Goal: Information Seeking & Learning: Check status

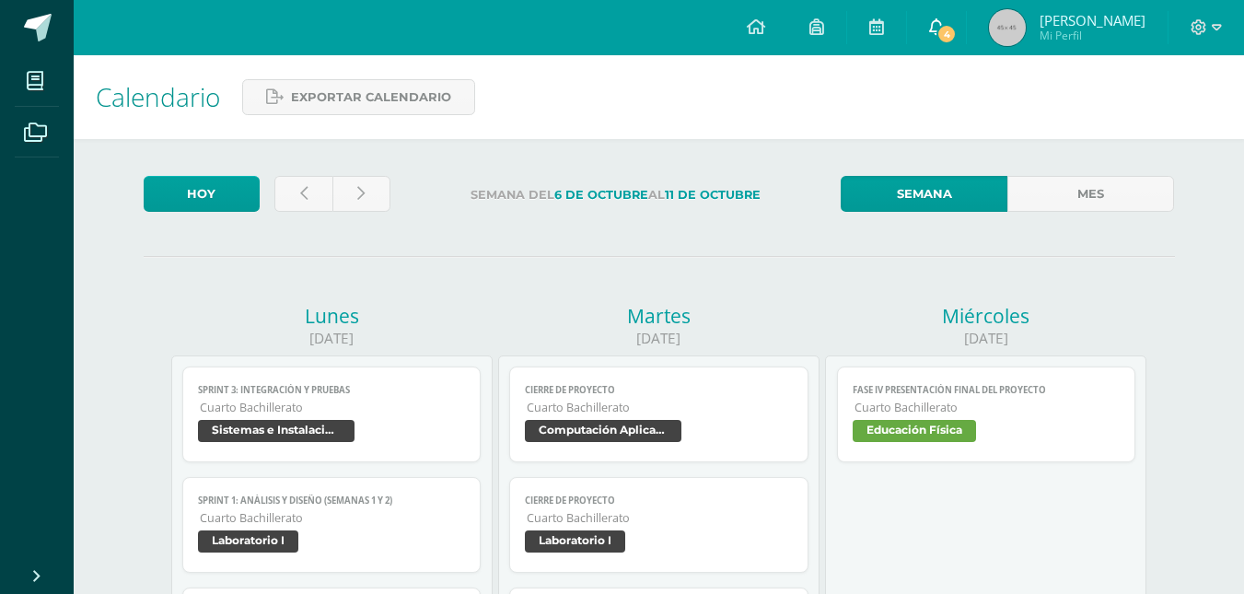
click at [941, 17] on link "4" at bounding box center [936, 27] width 59 height 55
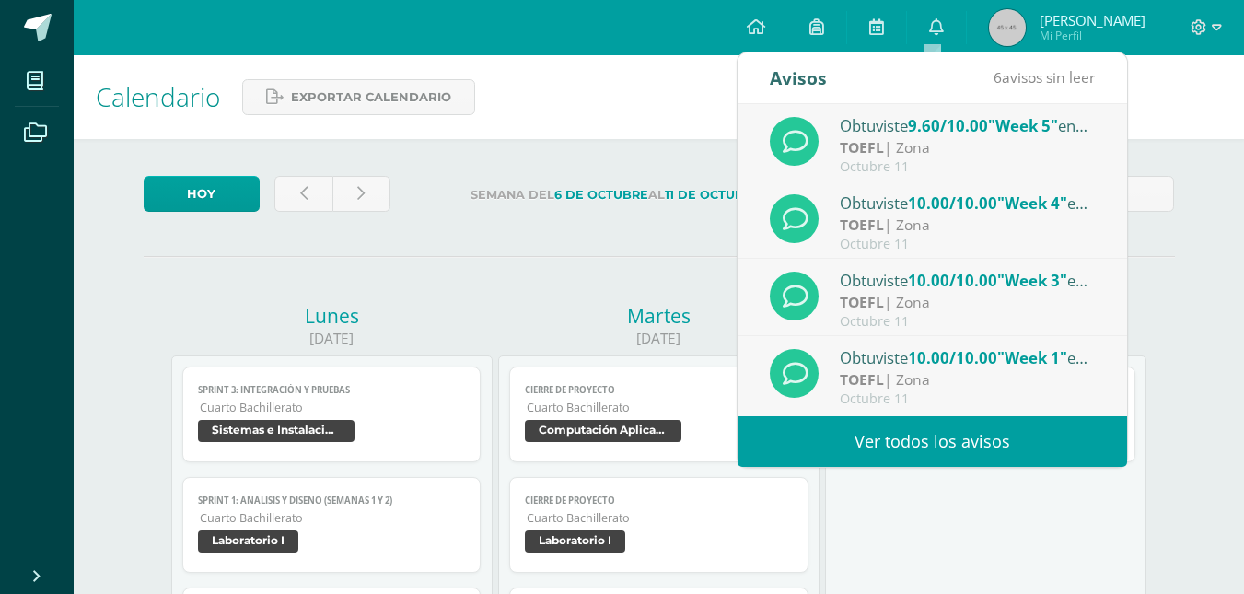
click at [920, 423] on link "Ver todos los avisos" at bounding box center [931, 441] width 389 height 51
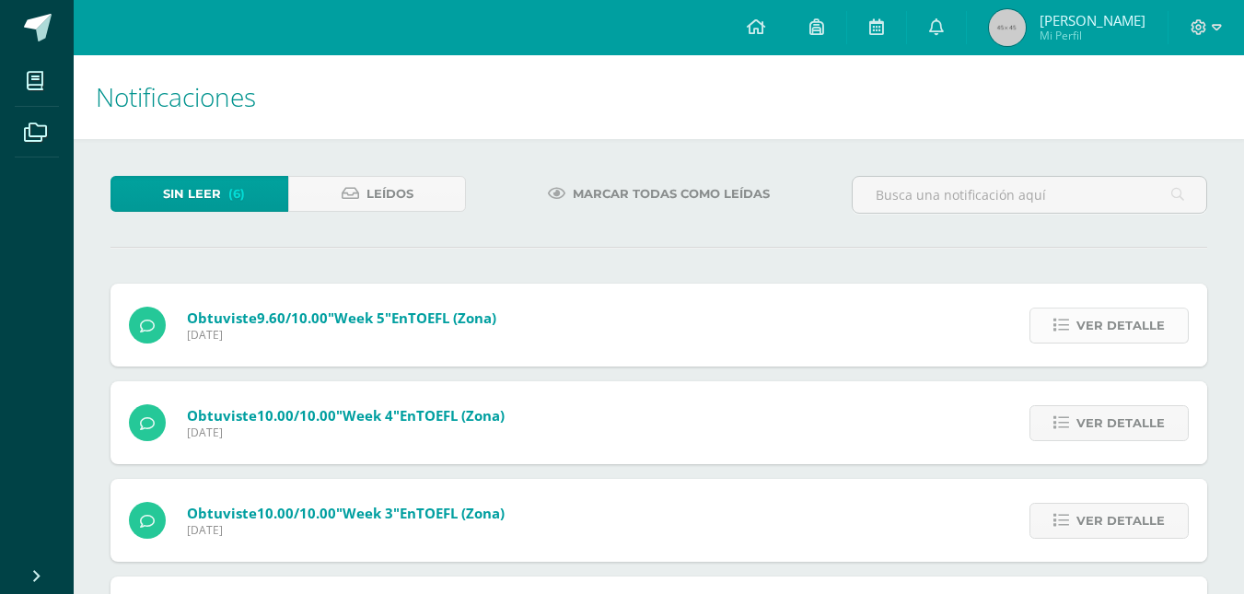
click at [1108, 328] on span "Ver detalle" at bounding box center [1120, 325] width 88 height 34
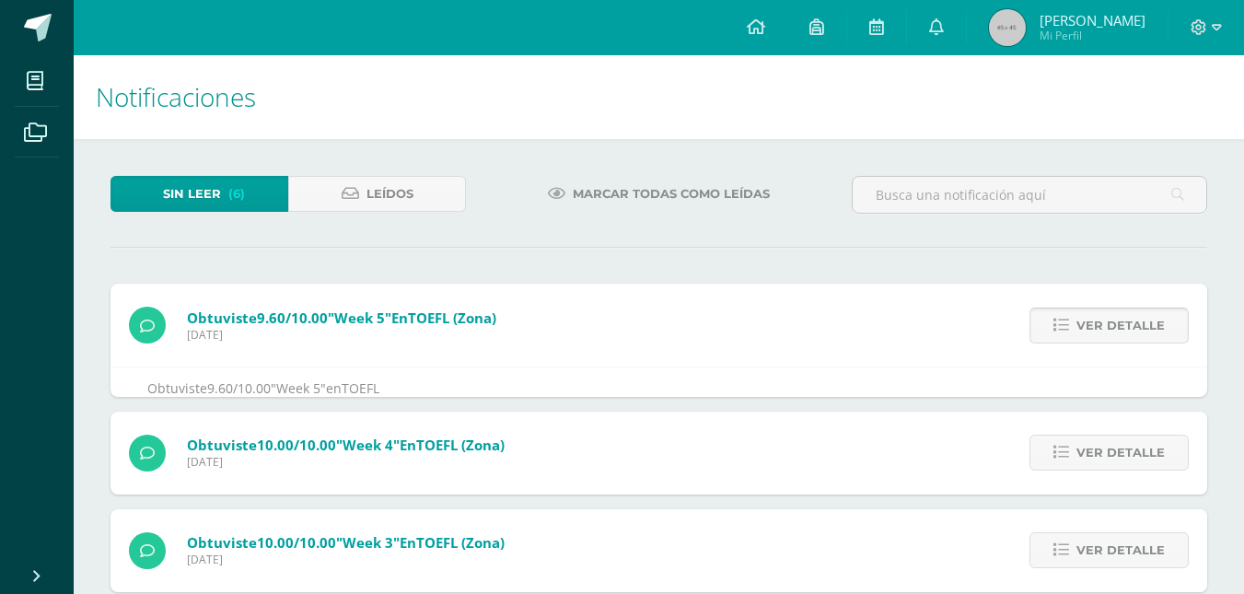
click at [1108, 328] on span "Ver detalle" at bounding box center [1120, 325] width 88 height 34
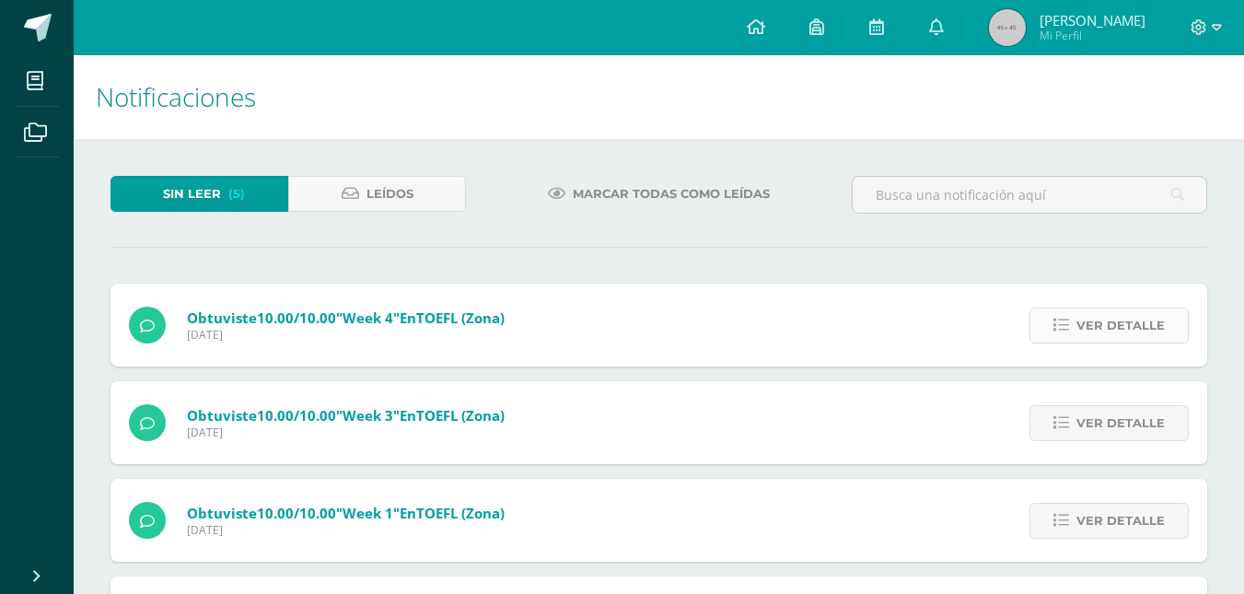
click at [1094, 341] on span "Ver detalle" at bounding box center [1120, 325] width 88 height 34
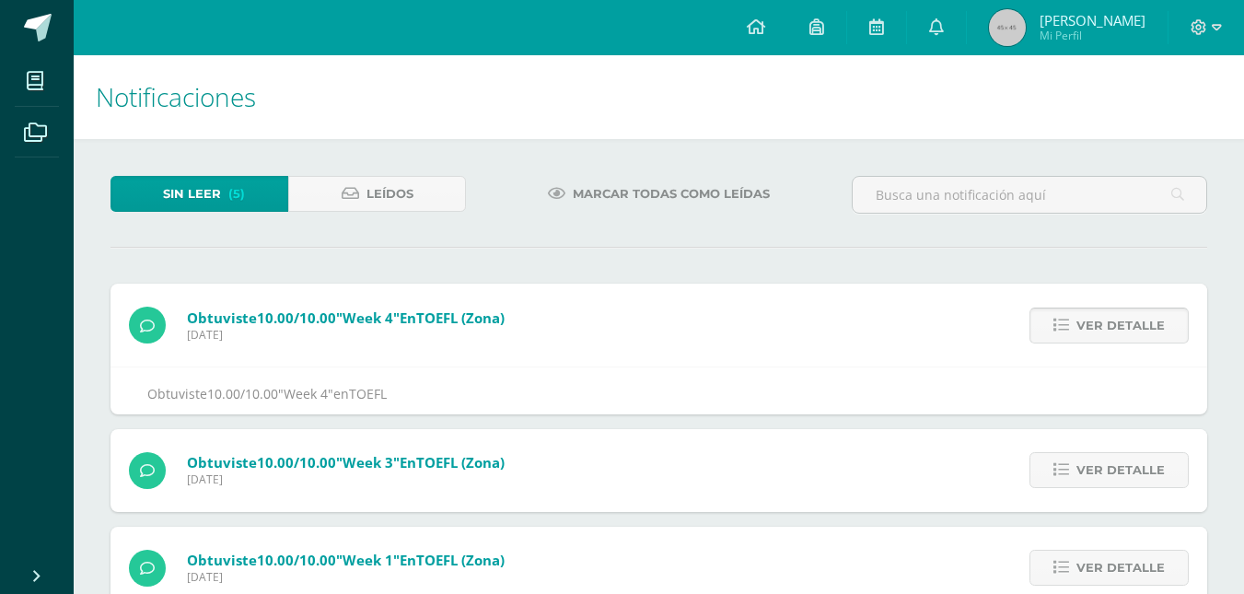
click at [1094, 341] on span "Ver detalle" at bounding box center [1120, 325] width 88 height 34
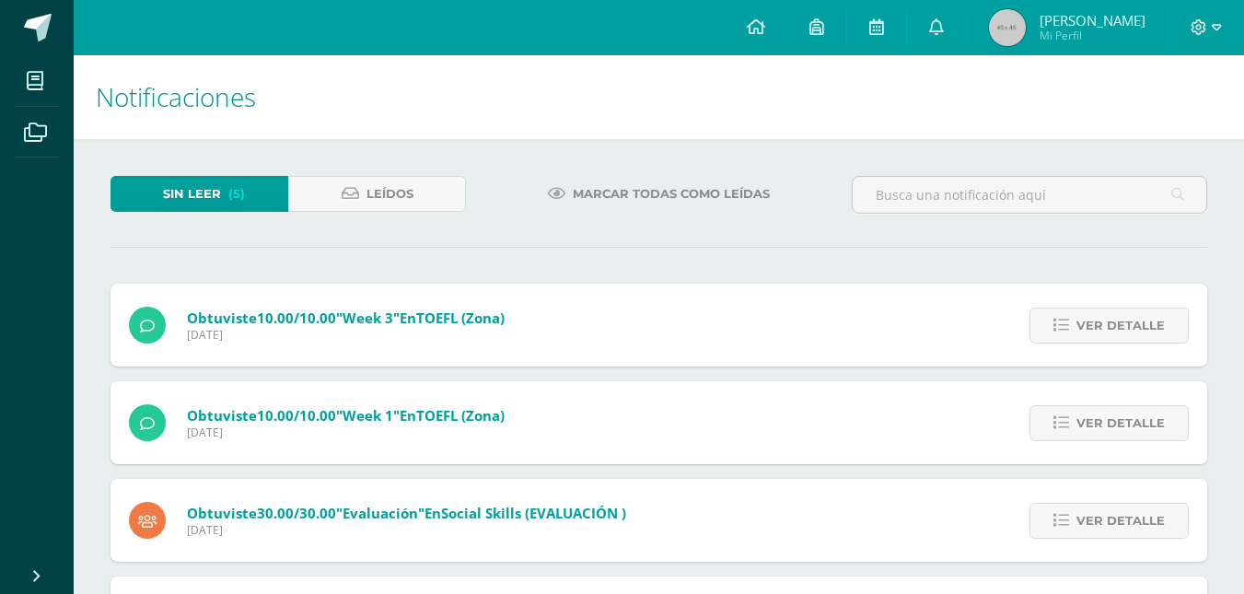
click at [1094, 341] on span "Ver detalle" at bounding box center [1120, 325] width 88 height 34
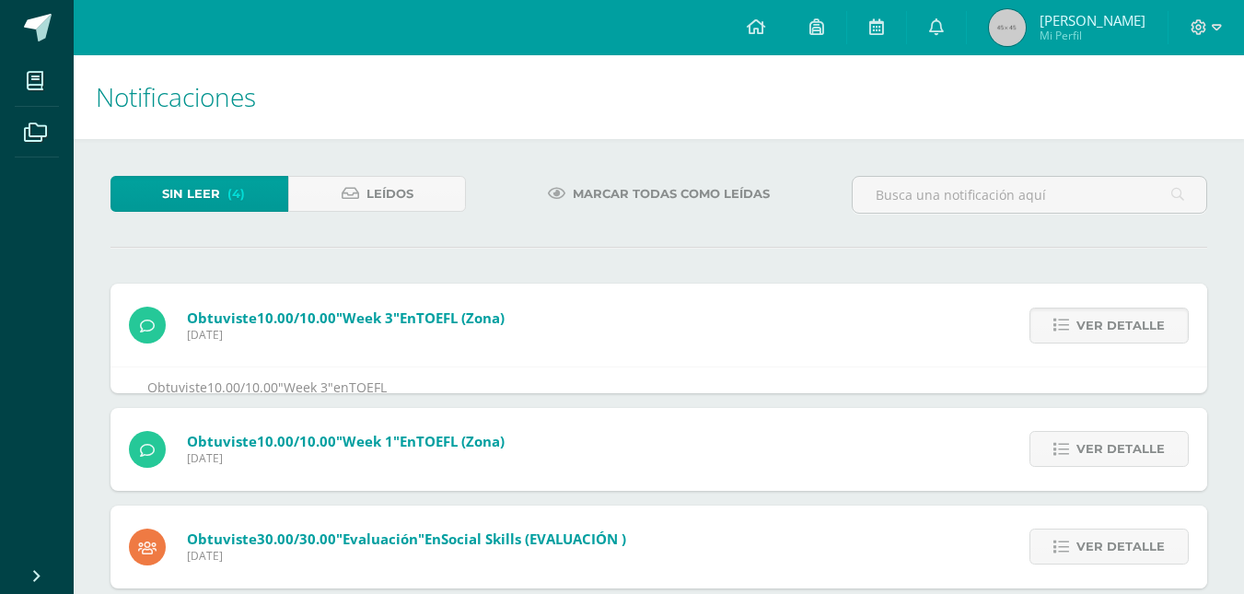
click at [1094, 341] on span "Ver detalle" at bounding box center [1120, 325] width 88 height 34
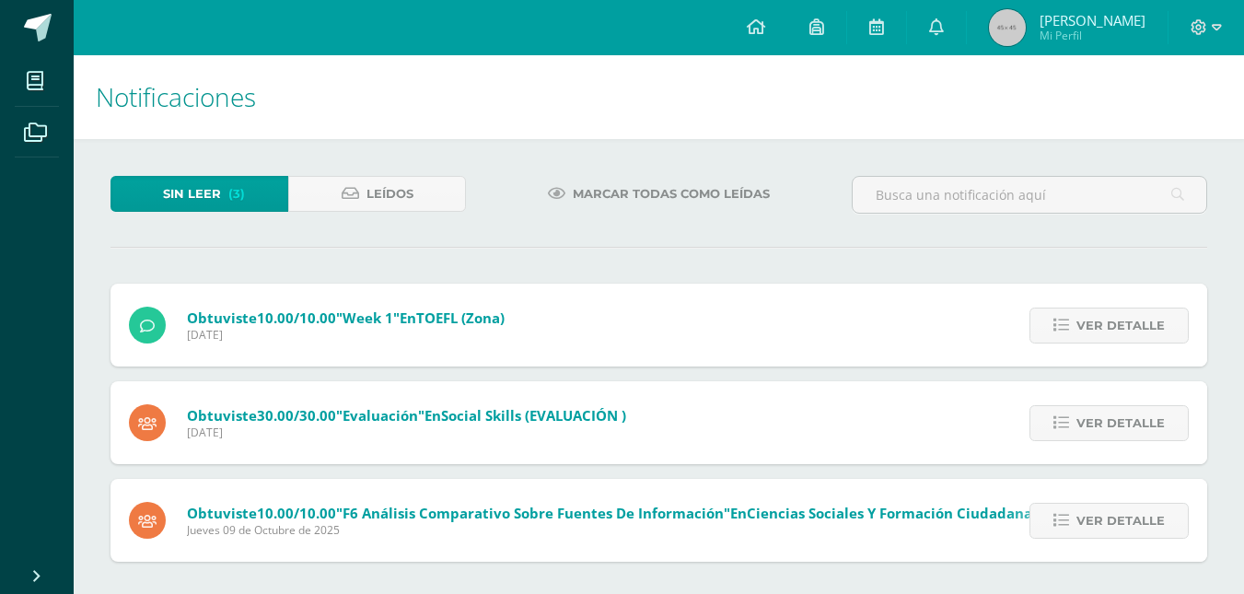
click at [1094, 341] on span "Ver detalle" at bounding box center [1120, 325] width 88 height 34
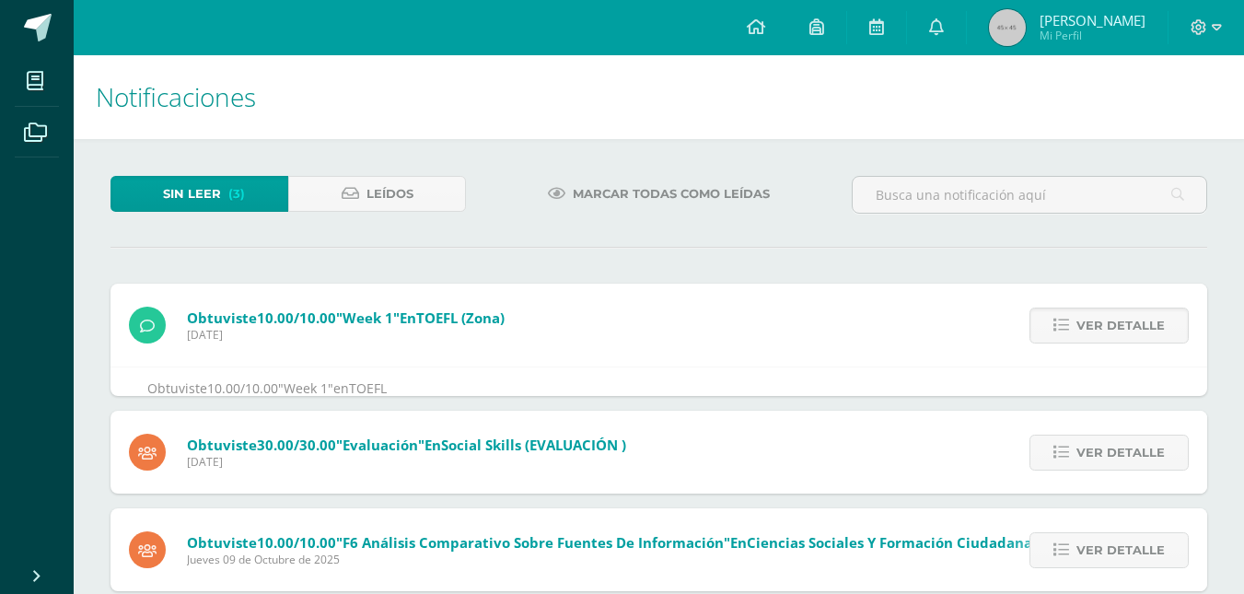
click at [1094, 341] on span "Ver detalle" at bounding box center [1120, 325] width 88 height 34
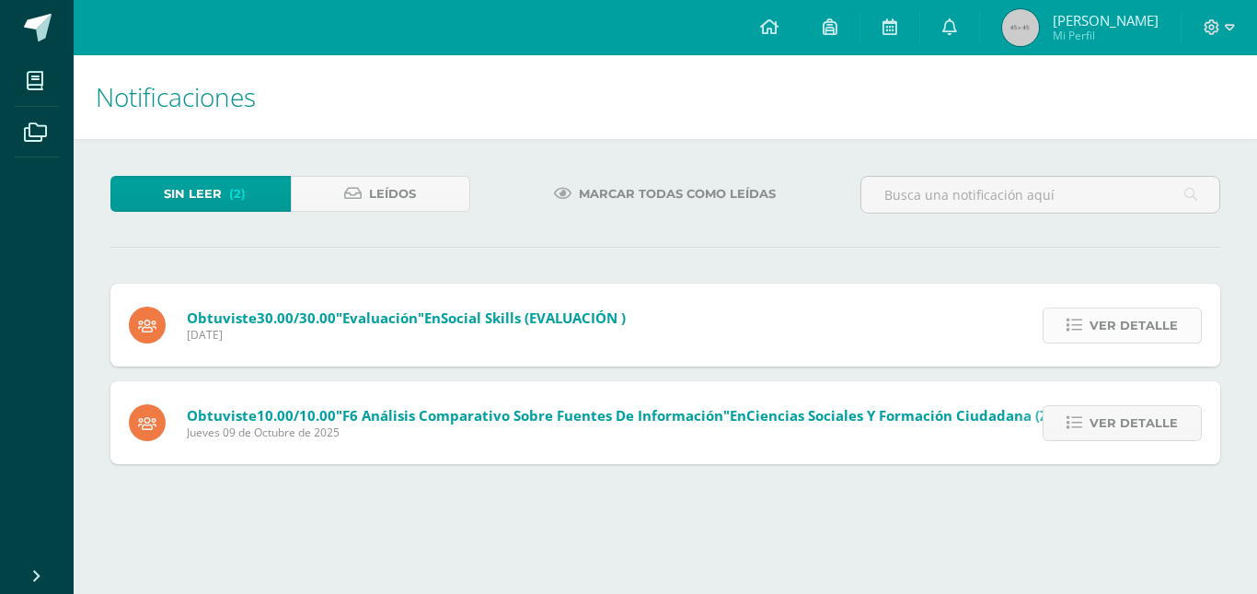
click at [1099, 326] on span "Ver detalle" at bounding box center [1134, 325] width 88 height 34
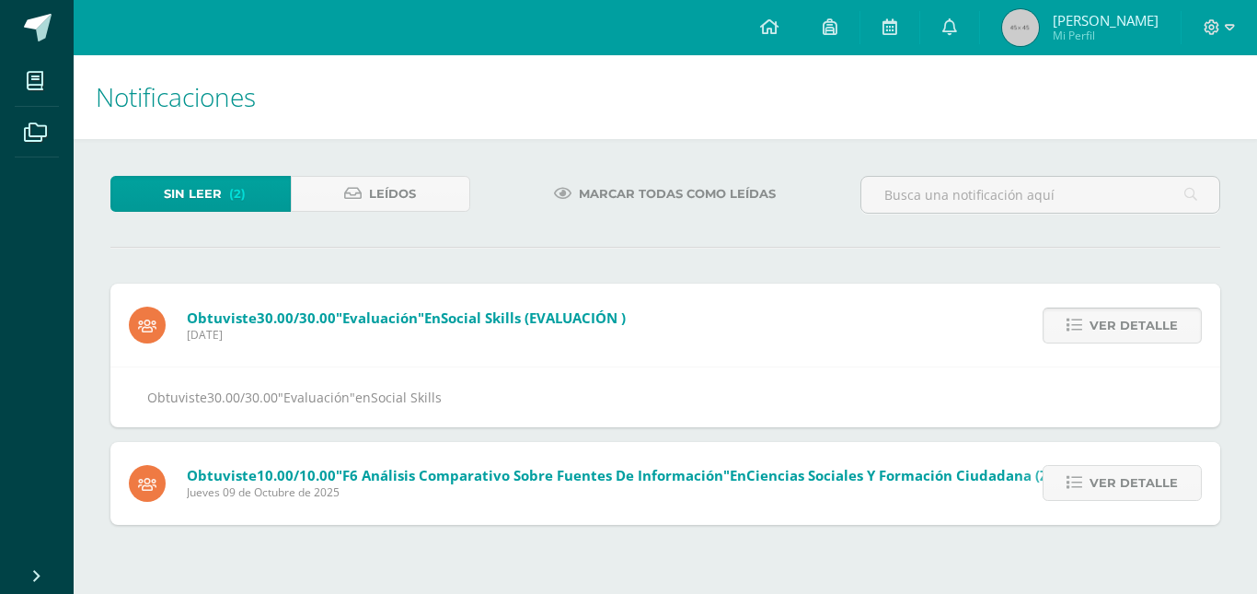
click at [1099, 326] on span "Ver detalle" at bounding box center [1134, 325] width 88 height 34
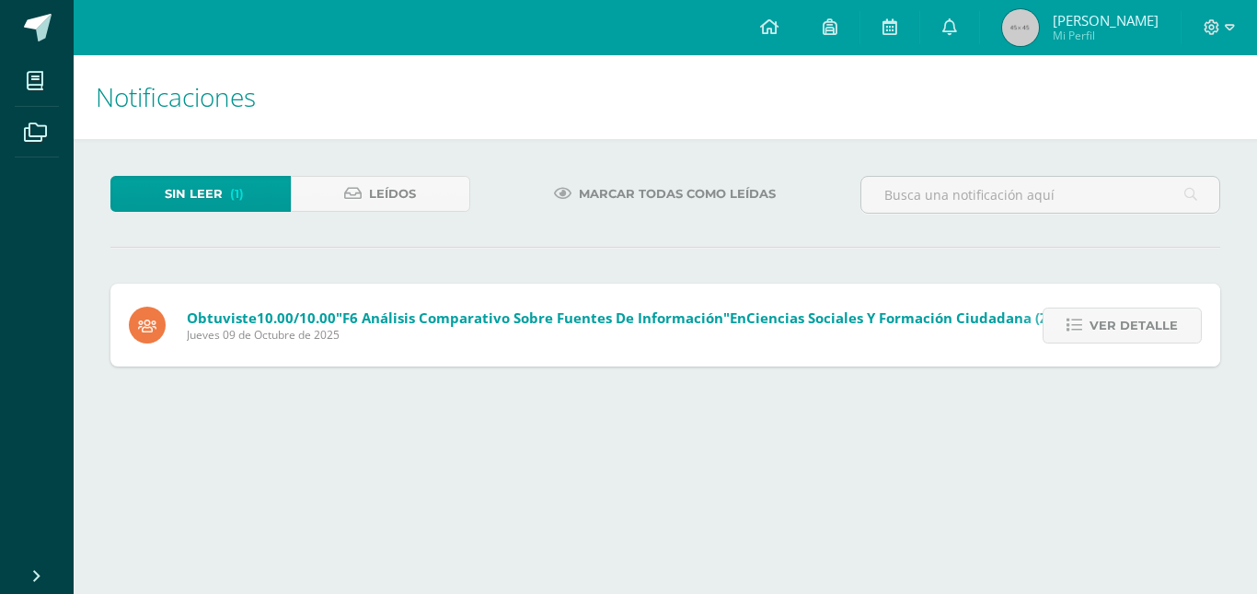
click at [1099, 326] on span "Ver detalle" at bounding box center [1134, 325] width 88 height 34
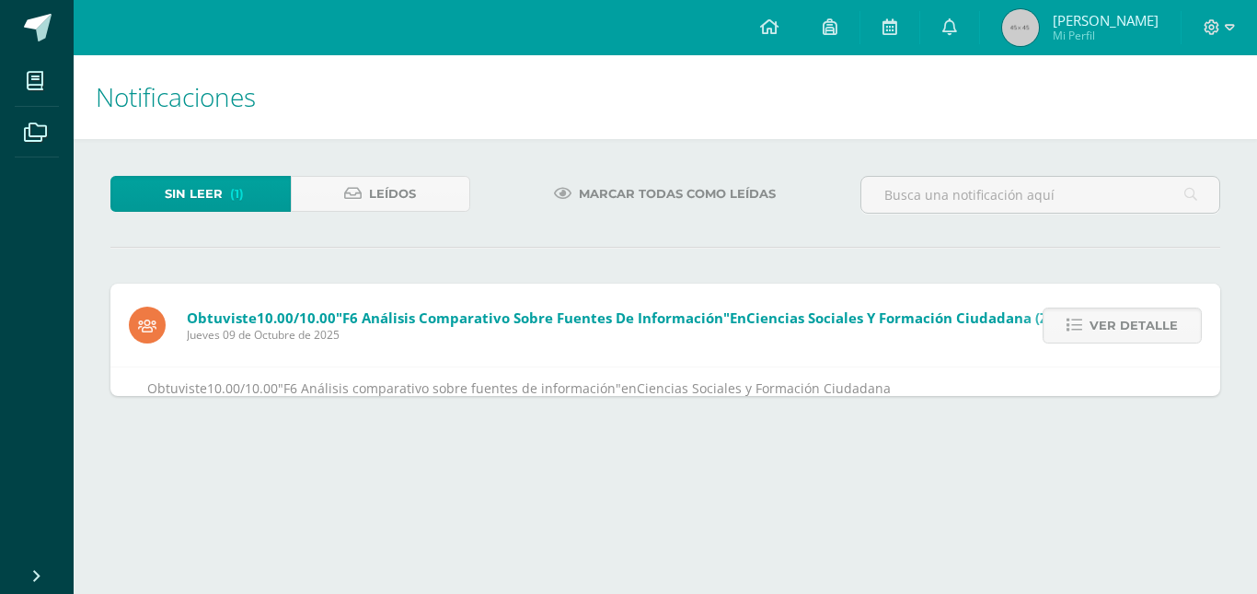
click at [1099, 326] on span "Ver detalle" at bounding box center [1134, 325] width 88 height 34
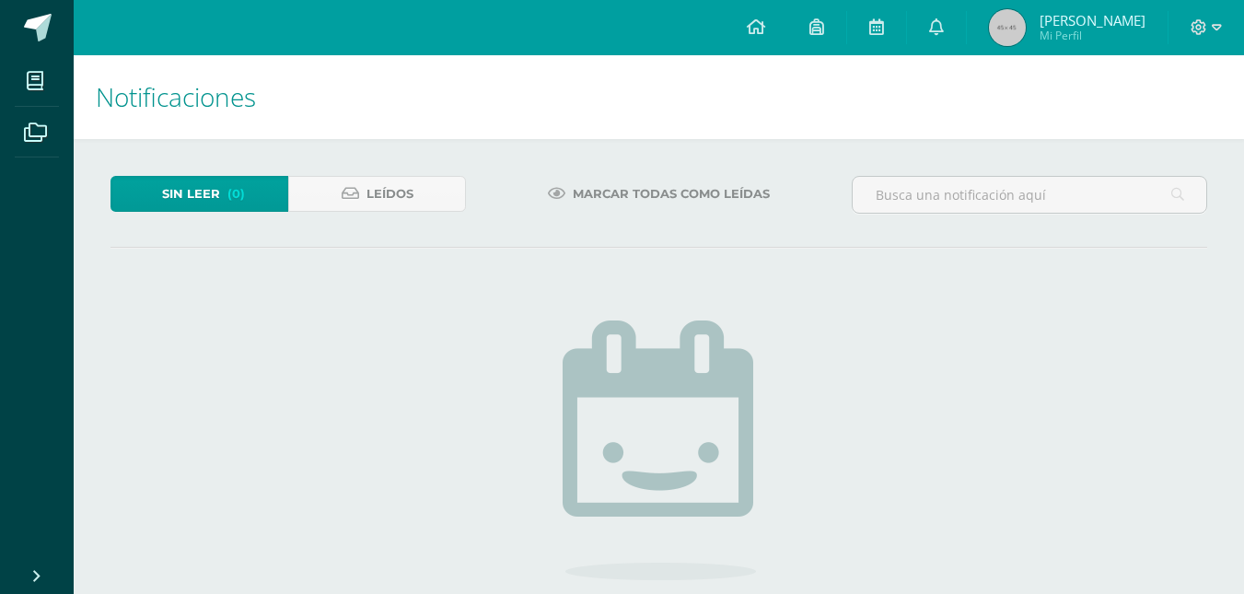
click at [1076, 26] on span "[PERSON_NAME]" at bounding box center [1092, 20] width 106 height 18
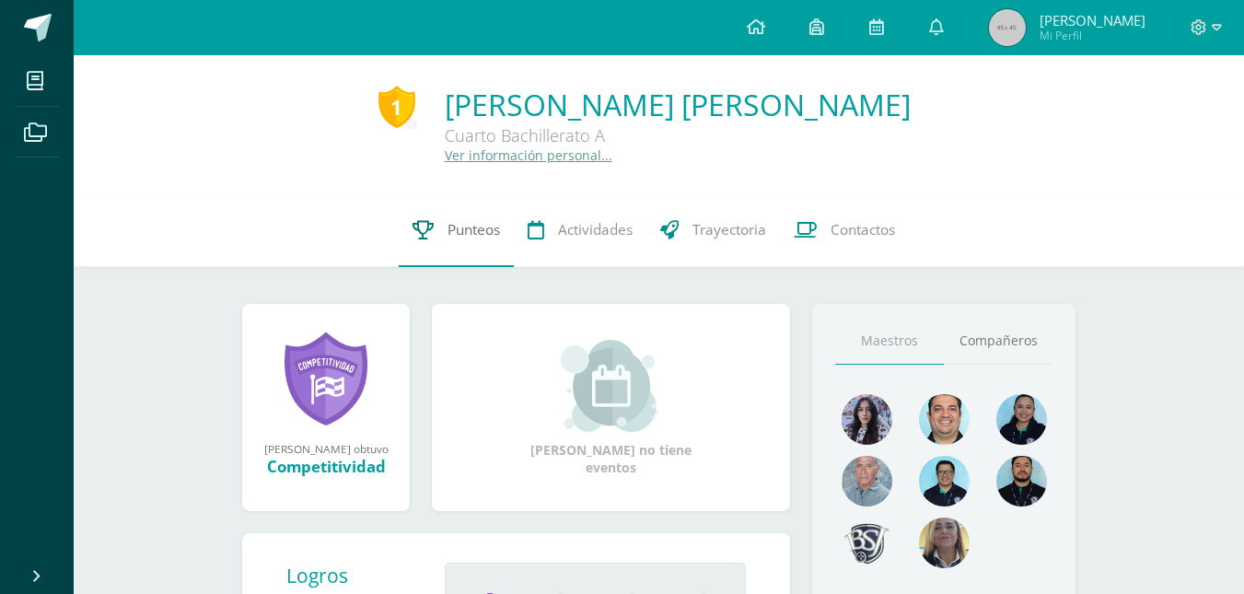
click at [463, 223] on span "Punteos" at bounding box center [473, 229] width 52 height 19
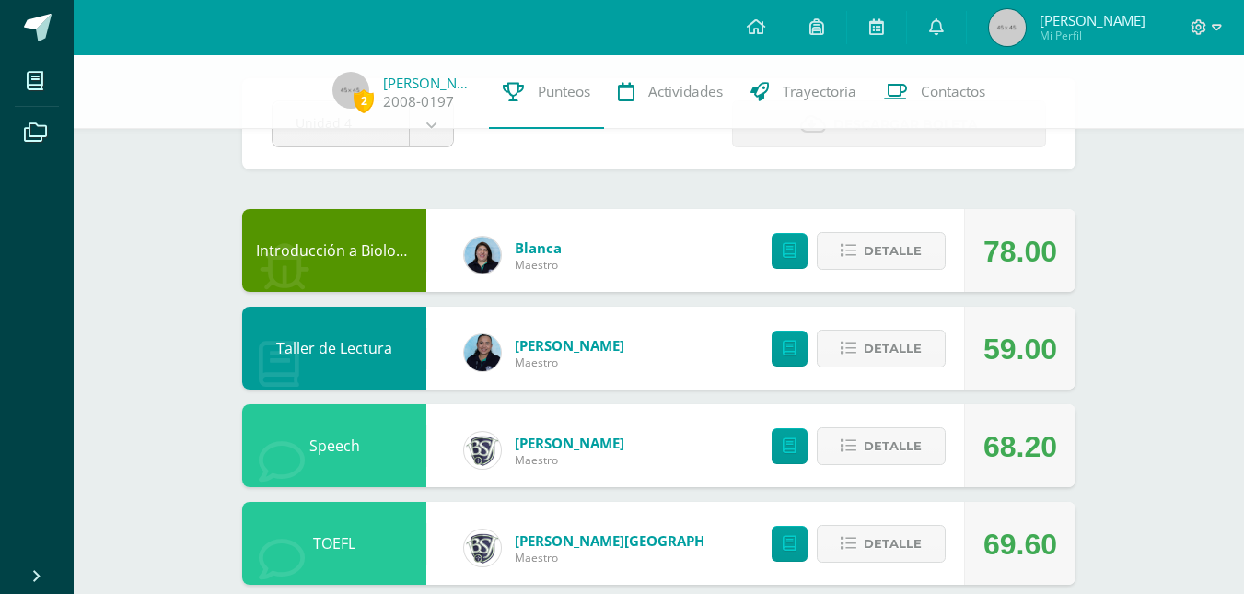
scroll to position [92, 0]
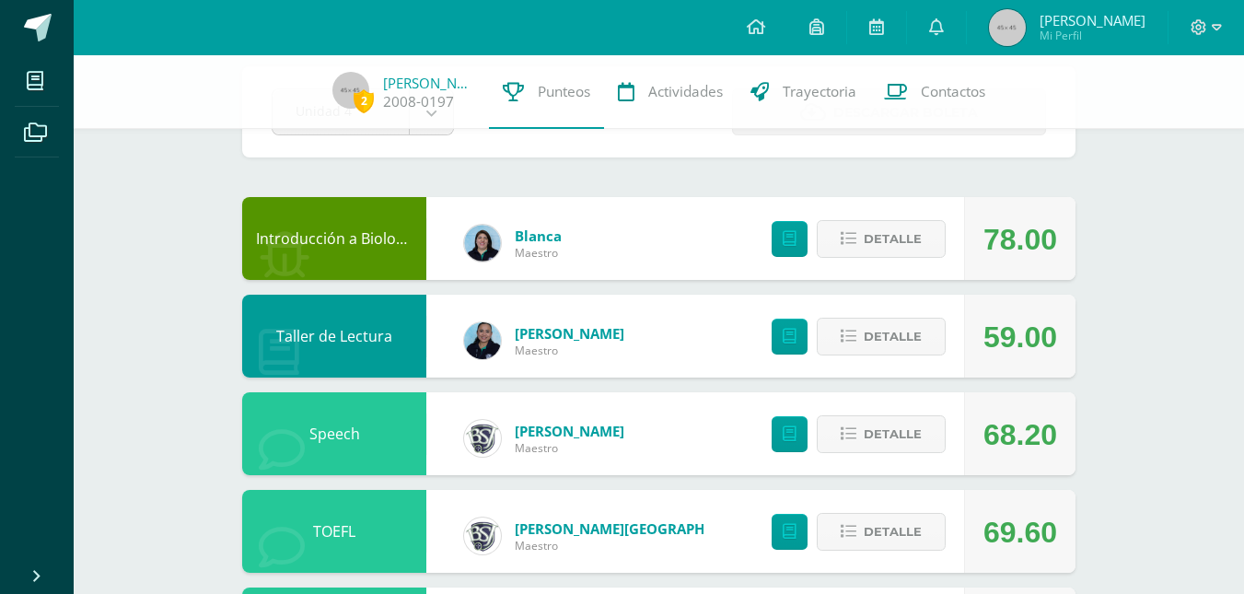
click at [891, 259] on div "Detalle" at bounding box center [854, 238] width 220 height 83
click at [883, 247] on span "Detalle" at bounding box center [892, 239] width 58 height 34
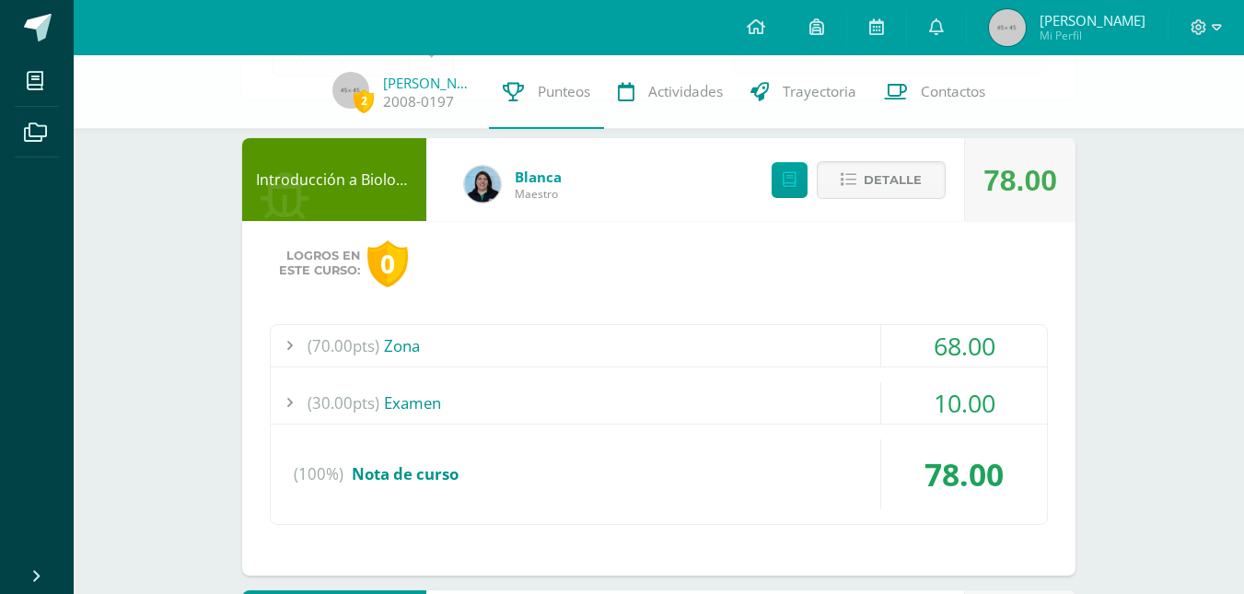
scroll to position [184, 0]
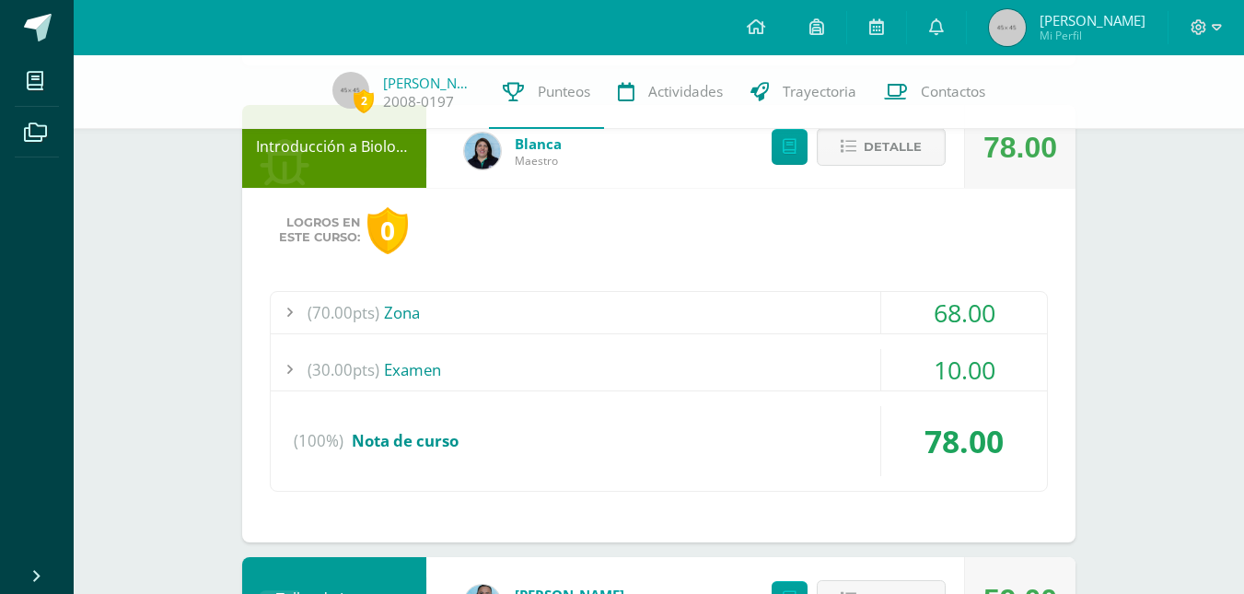
click at [575, 295] on div "(70.00pts) Zona" at bounding box center [659, 312] width 776 height 41
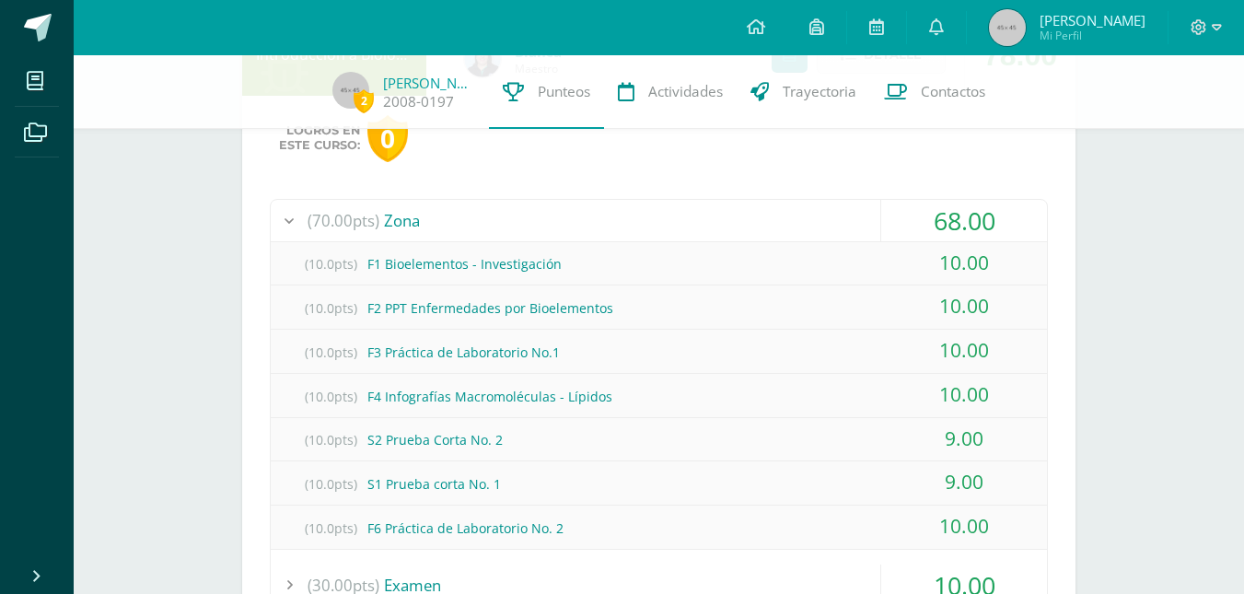
scroll to position [368, 0]
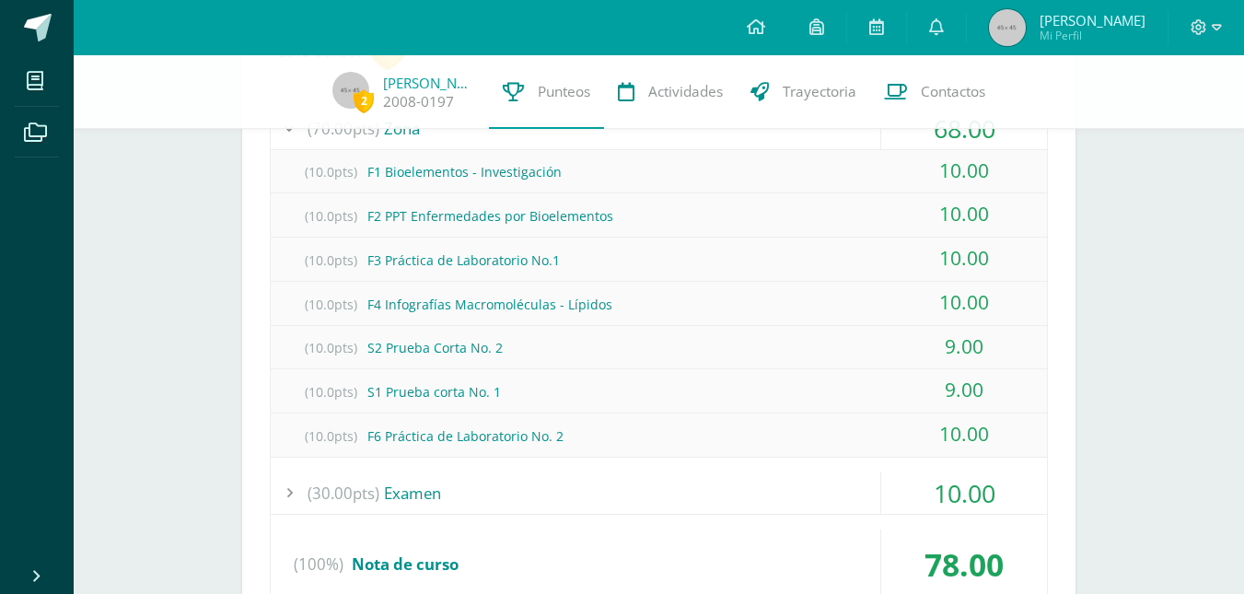
drag, startPoint x: 953, startPoint y: 328, endPoint x: 978, endPoint y: 334, distance: 25.7
click at [978, 333] on div "9.00" at bounding box center [964, 346] width 166 height 41
drag, startPoint x: 924, startPoint y: 395, endPoint x: 987, endPoint y: 388, distance: 62.9
click at [978, 390] on div "9.00" at bounding box center [964, 389] width 166 height 41
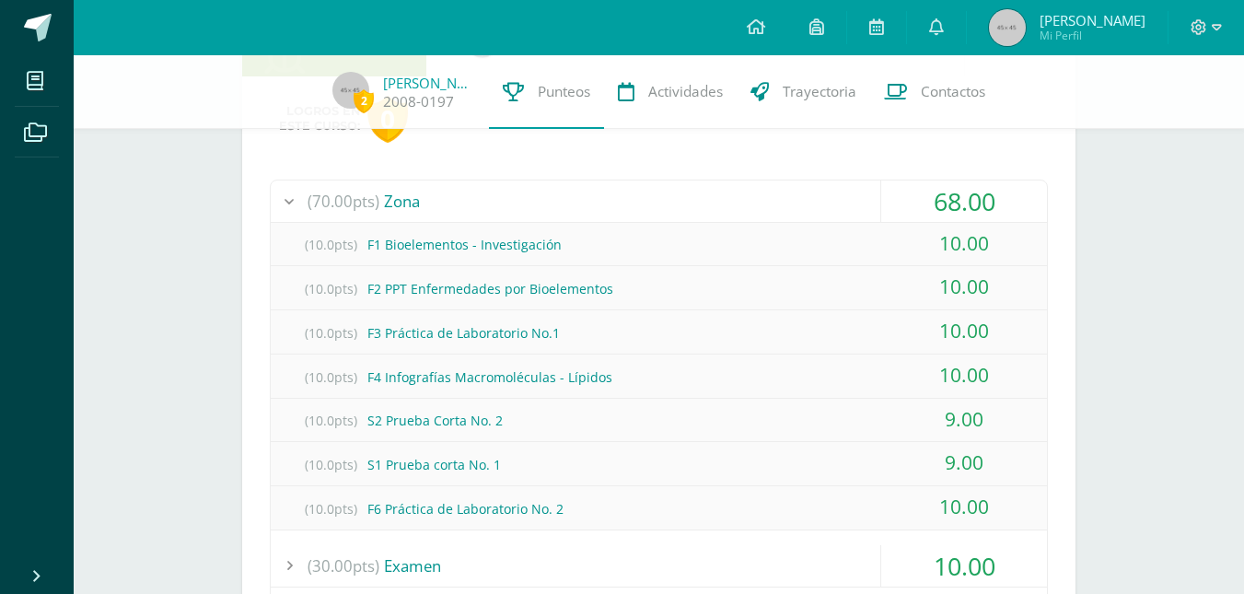
scroll to position [92, 0]
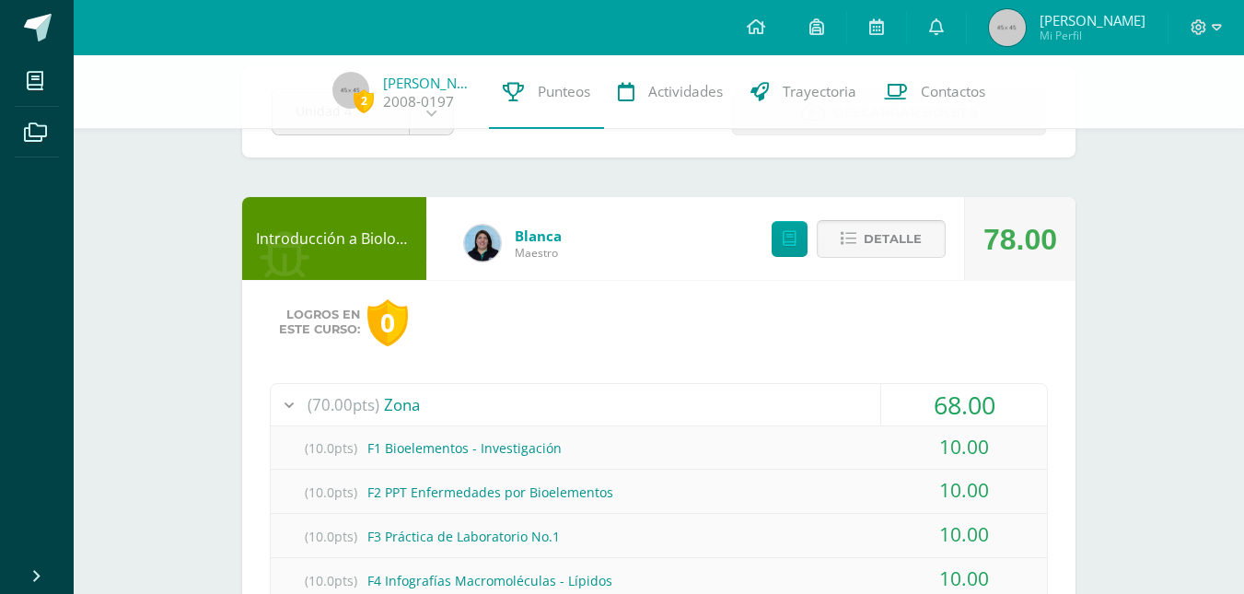
click at [888, 248] on span "Detalle" at bounding box center [892, 239] width 58 height 34
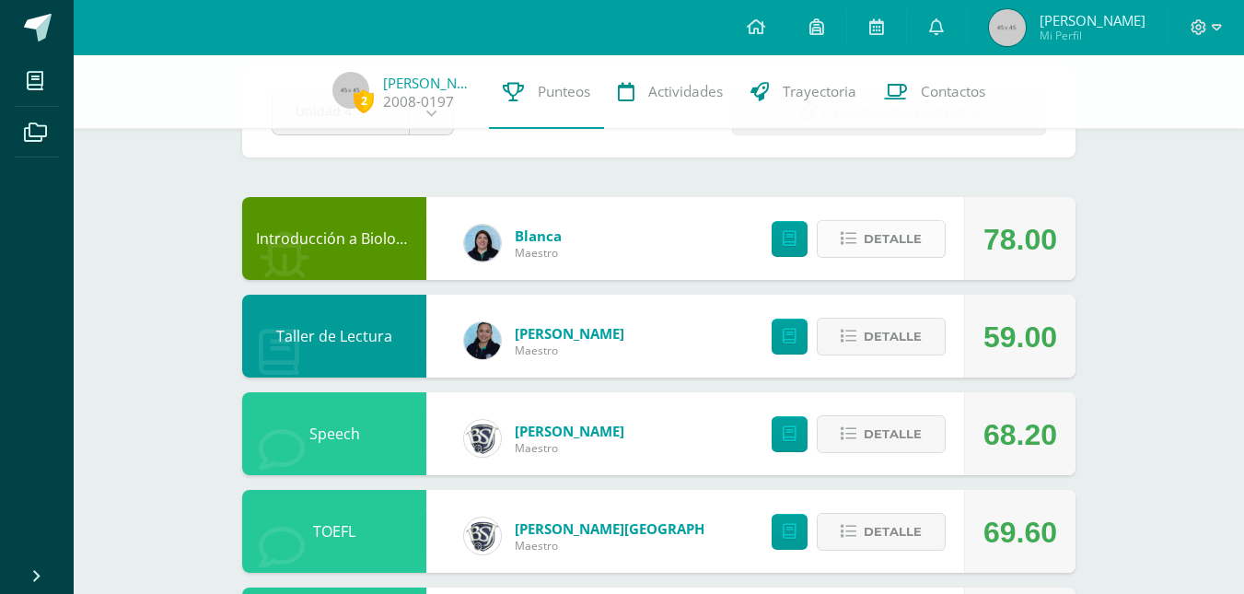
click at [877, 249] on span "Detalle" at bounding box center [892, 239] width 58 height 34
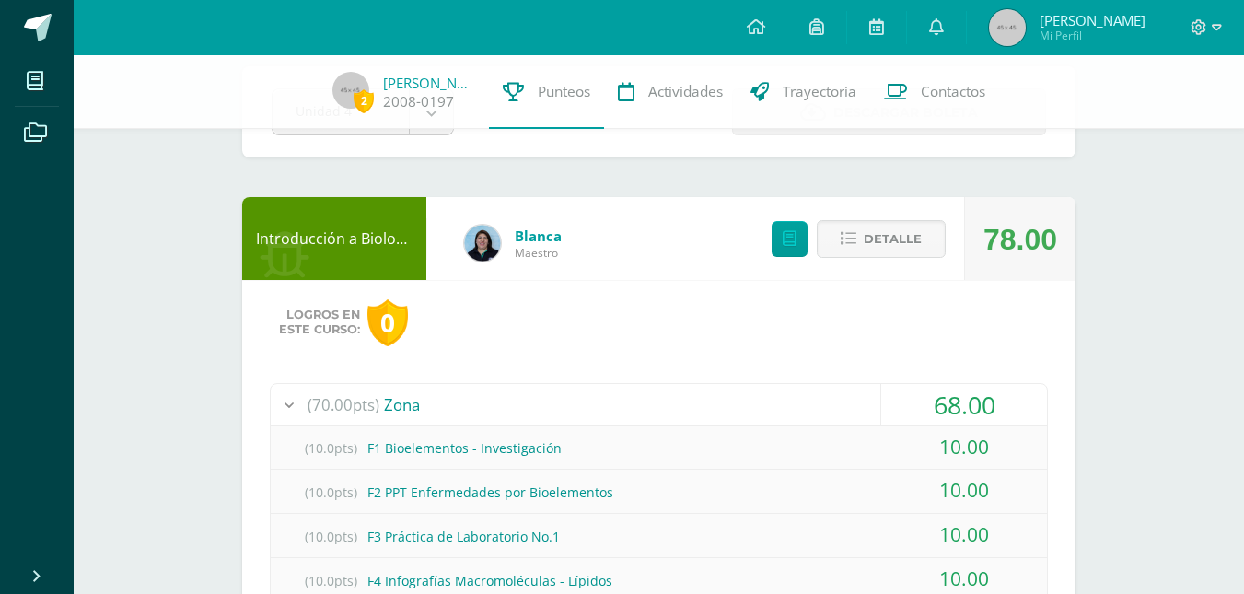
scroll to position [552, 0]
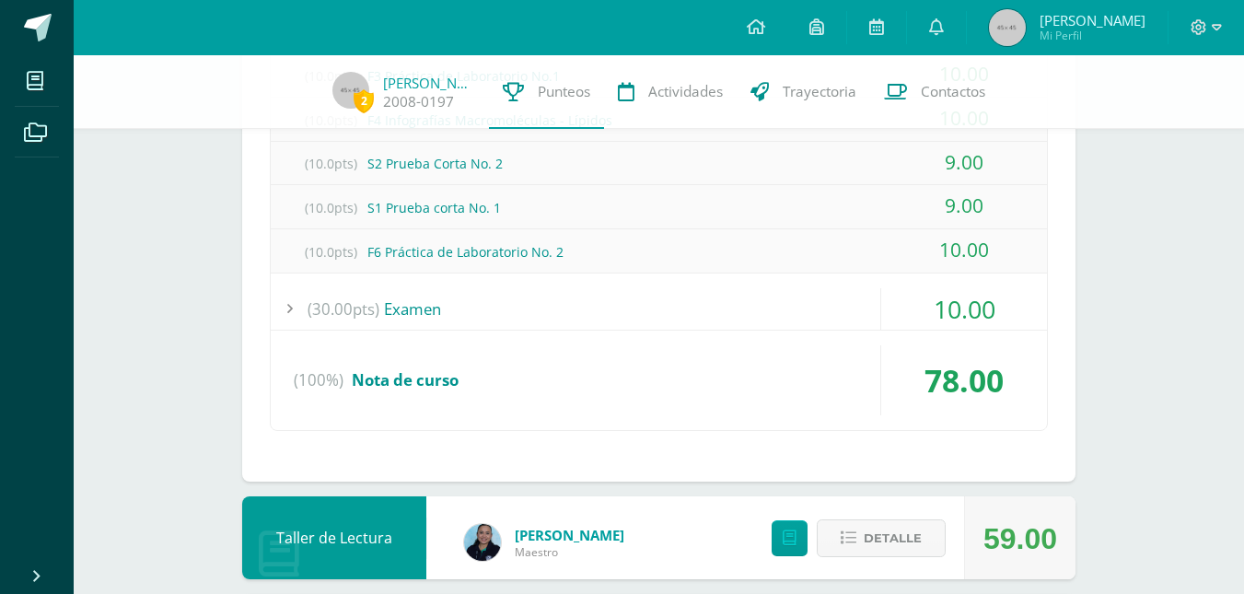
click at [442, 328] on div "(30.00pts) Examen" at bounding box center [659, 308] width 776 height 41
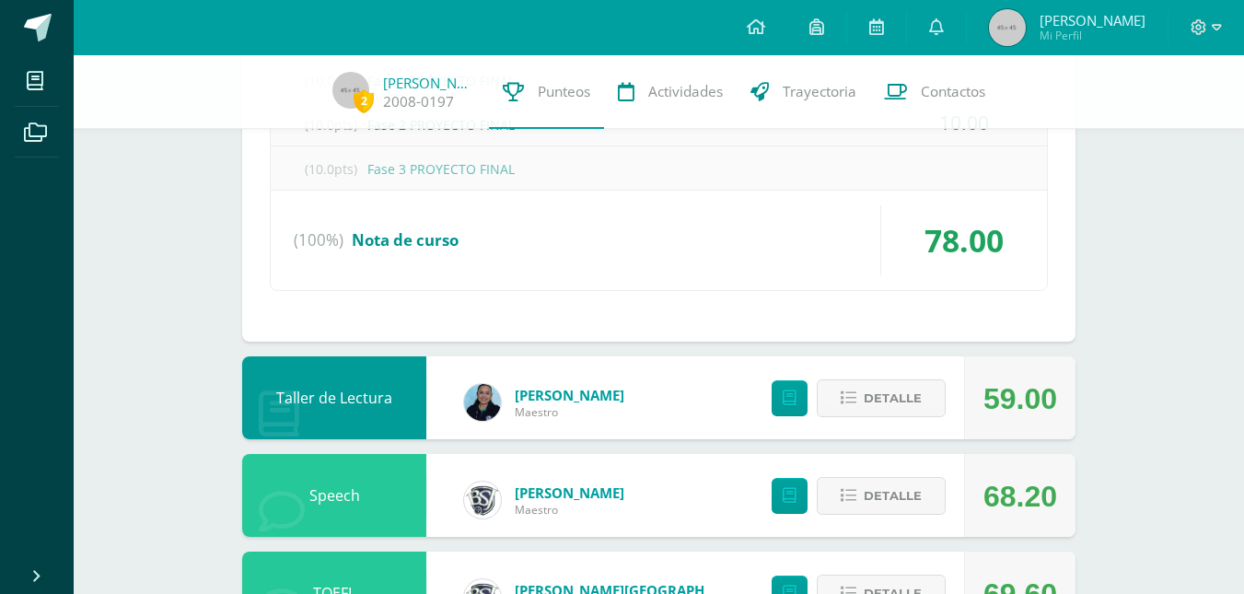
scroll to position [550, 0]
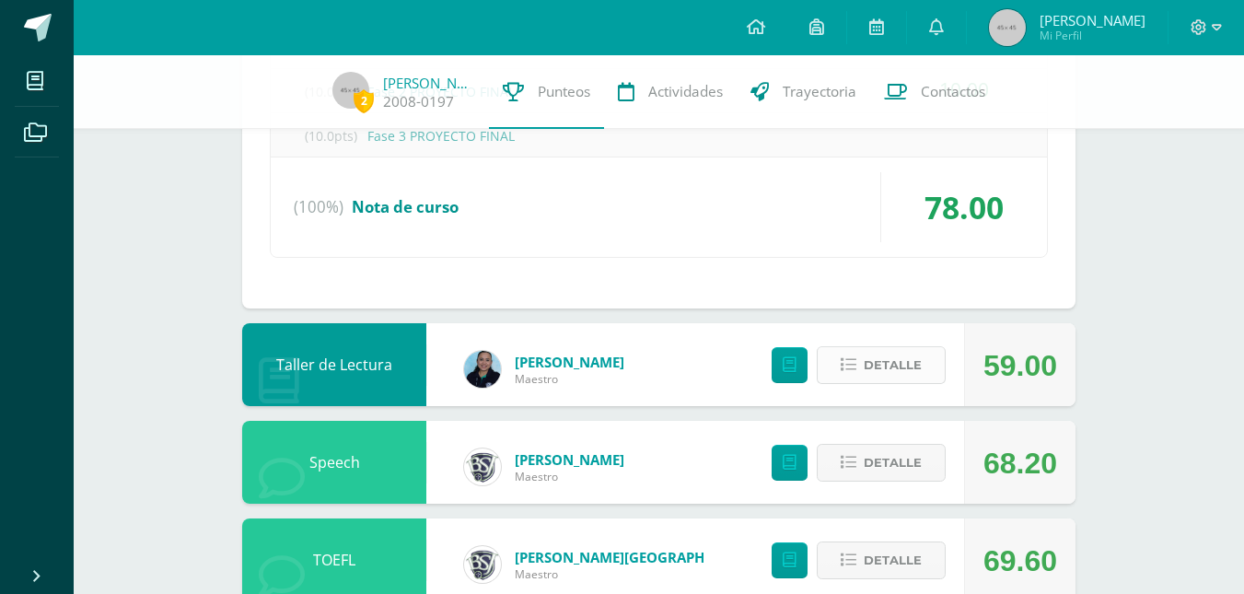
click at [867, 366] on span "Detalle" at bounding box center [892, 365] width 58 height 34
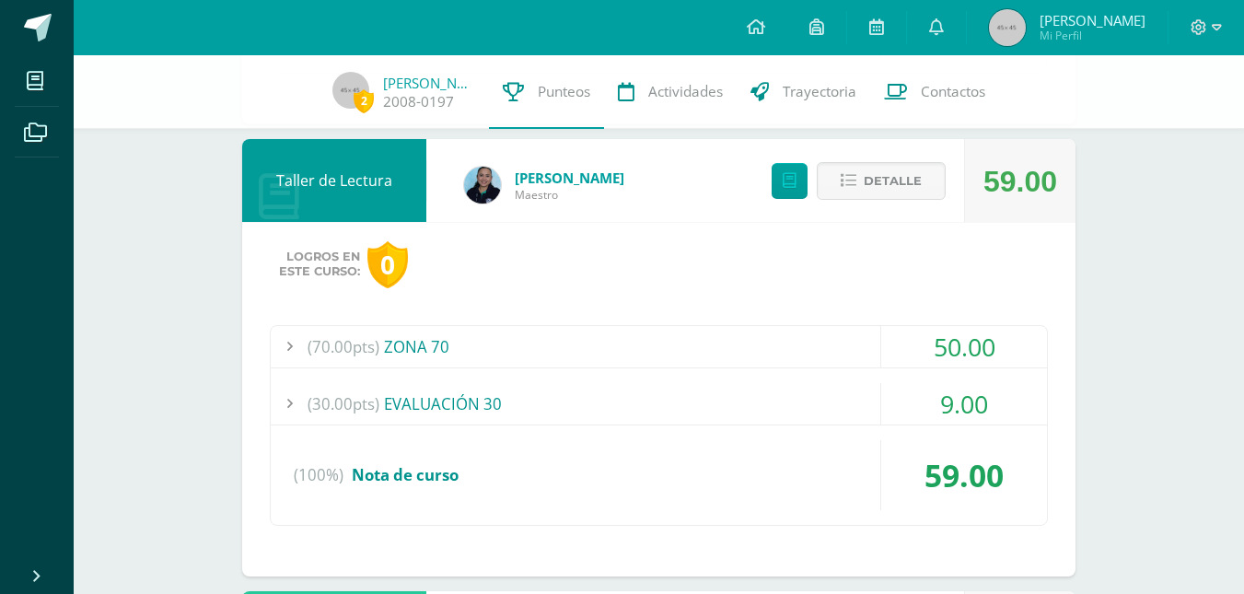
click at [445, 341] on div "(70.00pts) ZONA 70" at bounding box center [659, 346] width 776 height 41
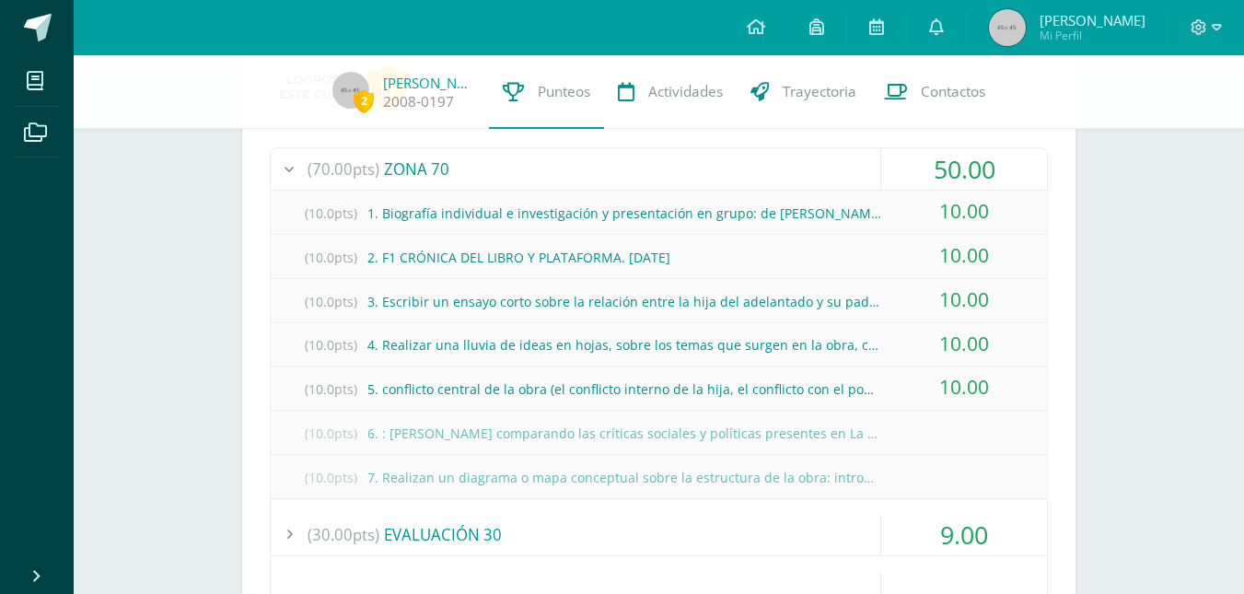
scroll to position [786, 0]
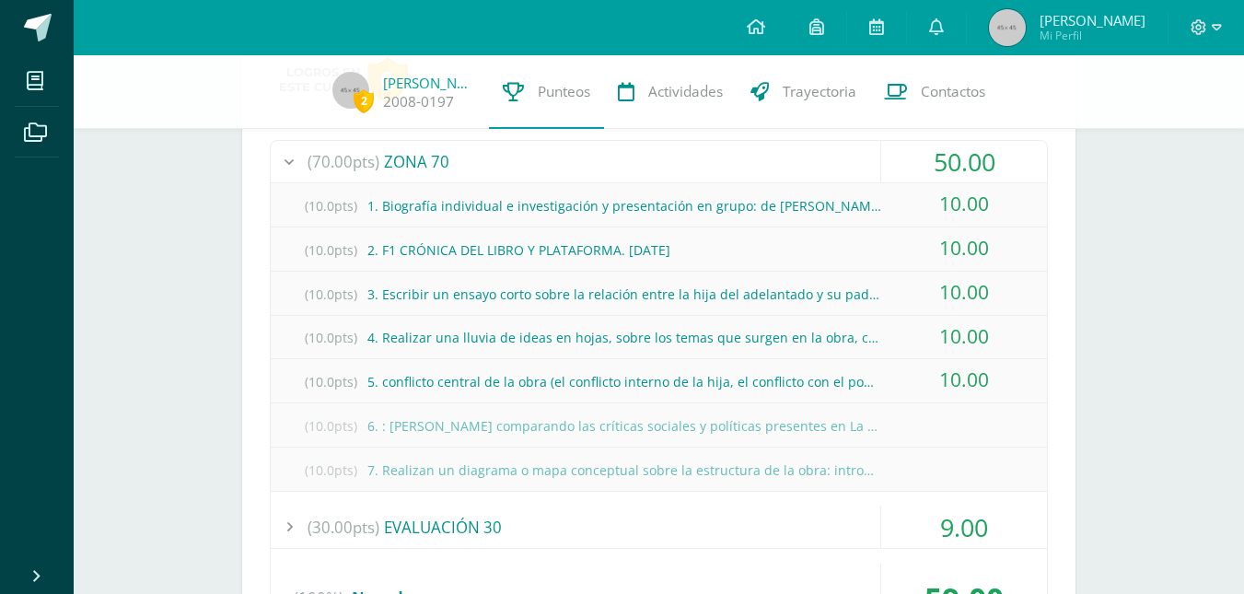
click at [891, 289] on div "10.00" at bounding box center [964, 292] width 166 height 41
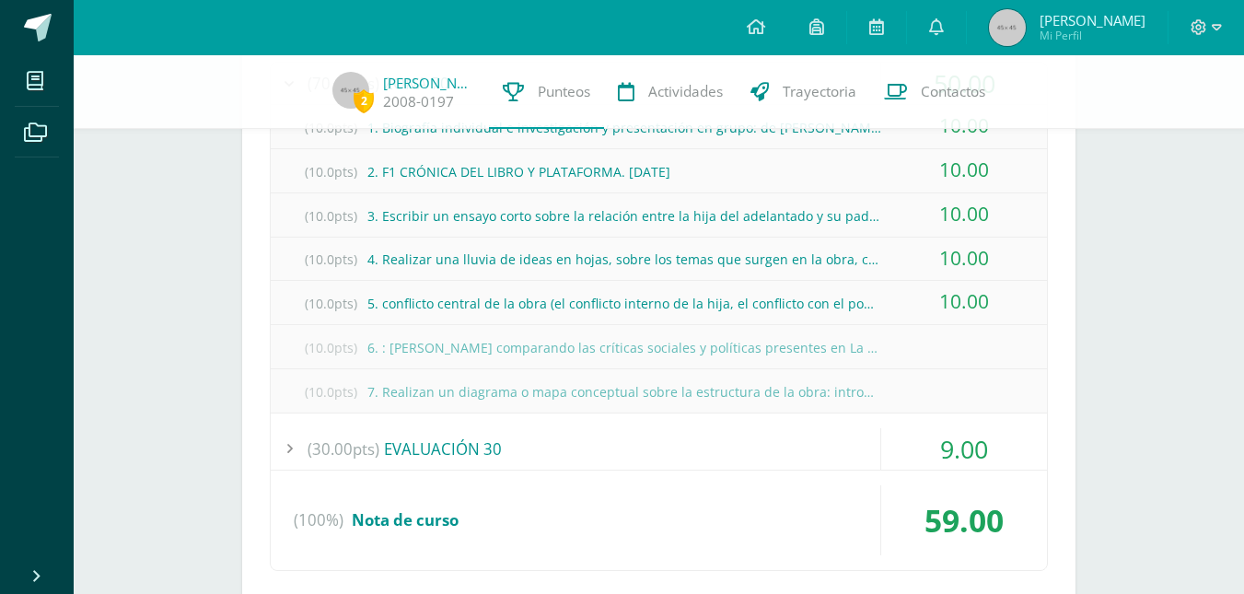
scroll to position [970, 0]
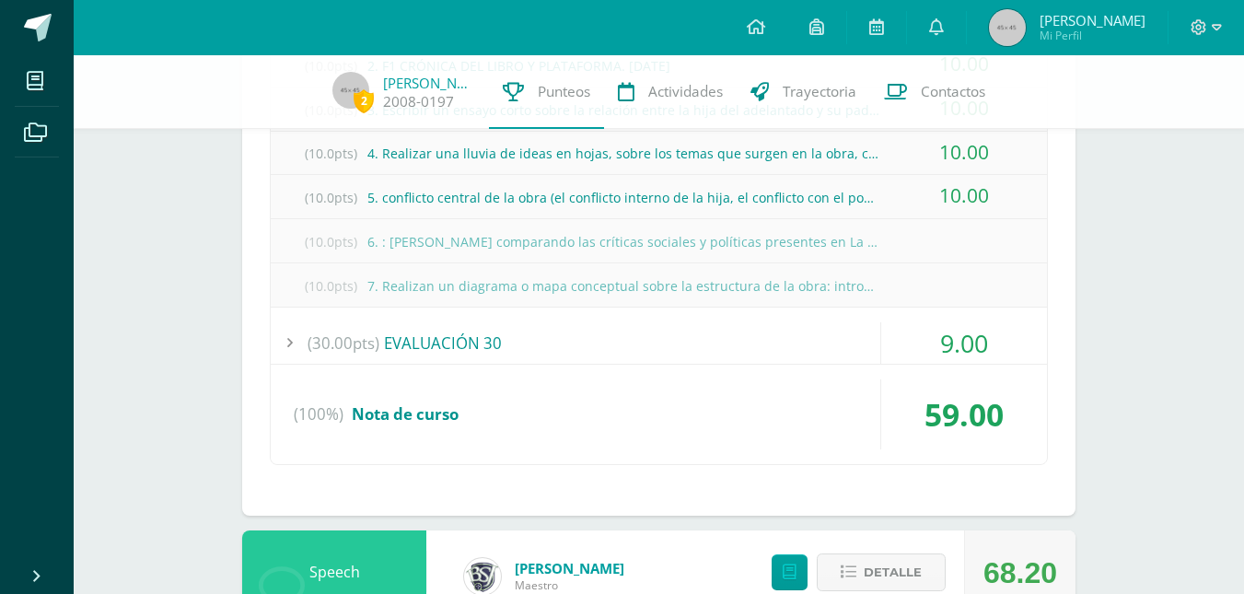
click at [457, 323] on div "(30.00pts) EVALUACIÓN 30" at bounding box center [659, 342] width 776 height 41
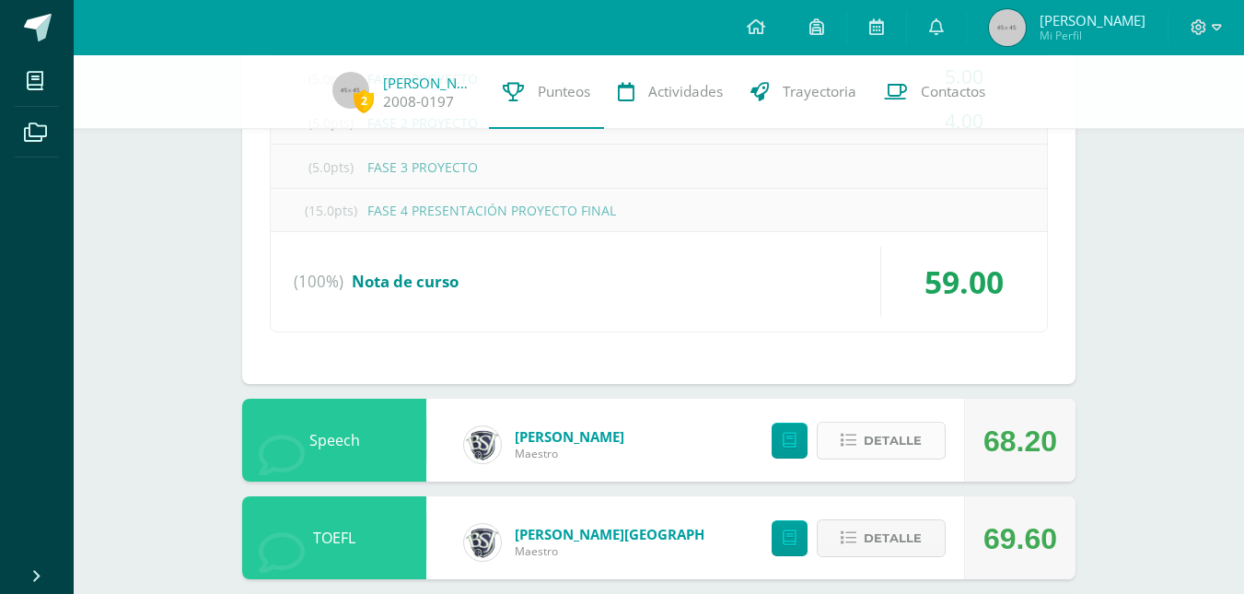
click at [868, 431] on span "Detalle" at bounding box center [892, 440] width 58 height 34
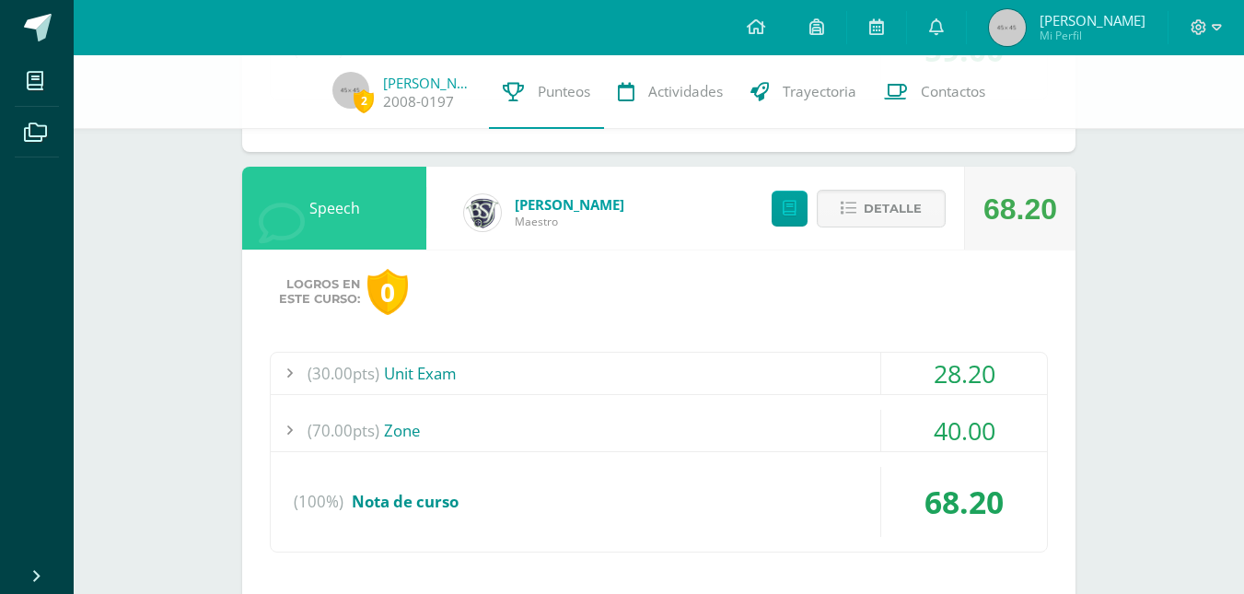
scroll to position [1246, 0]
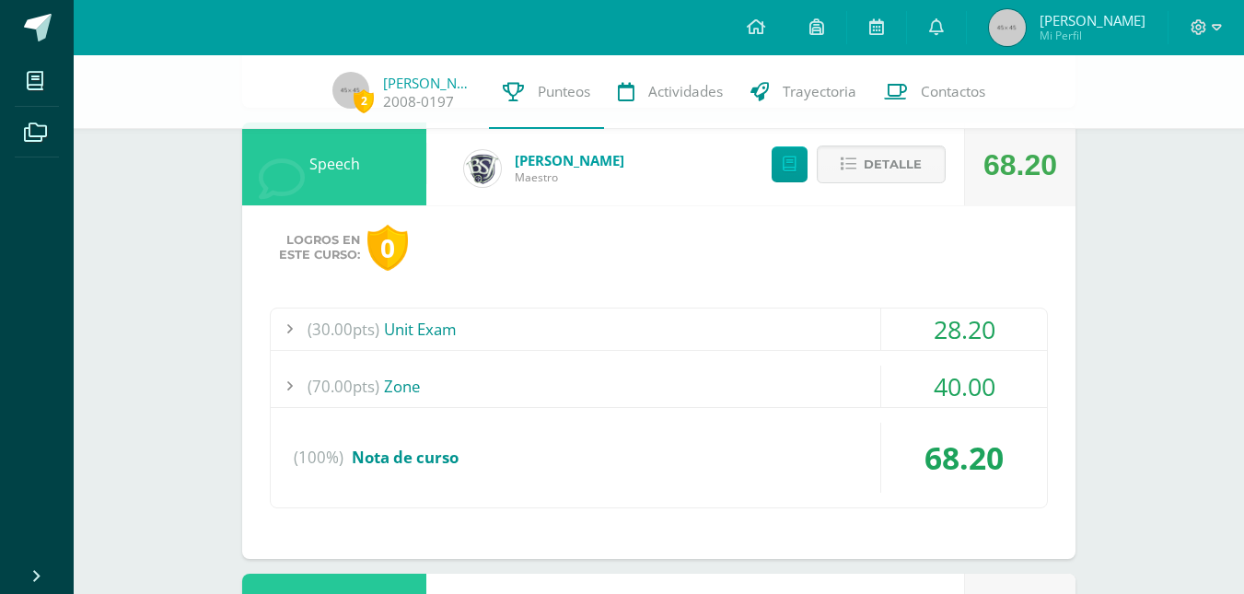
click at [461, 385] on div "(70.00pts) Zone" at bounding box center [659, 385] width 776 height 41
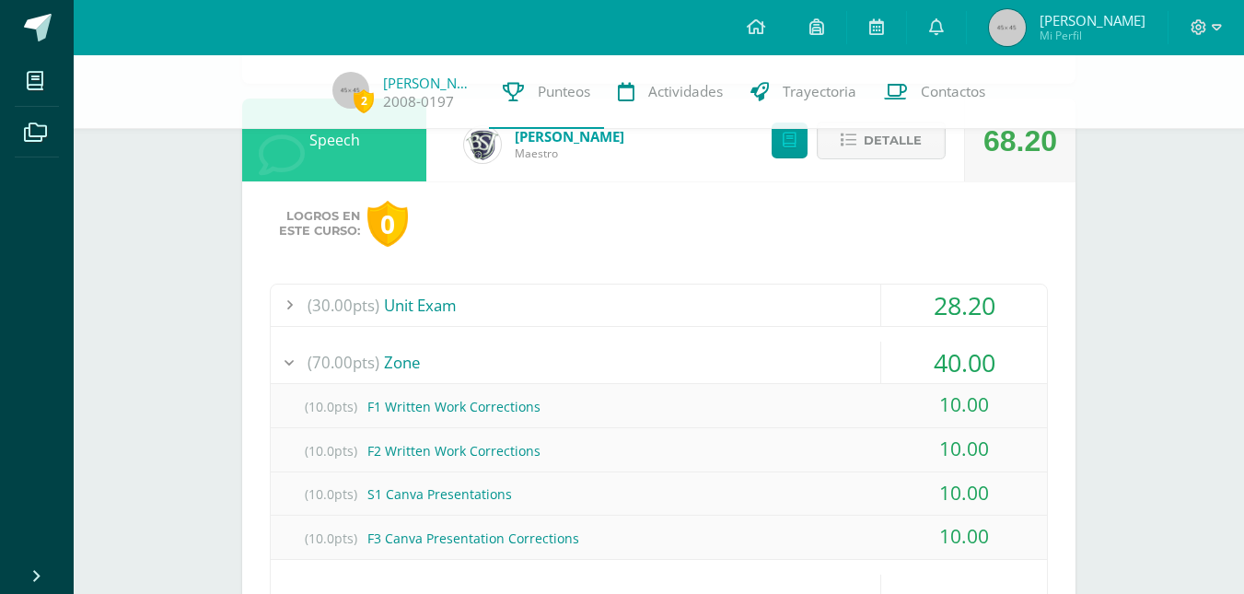
scroll to position [1070, 0]
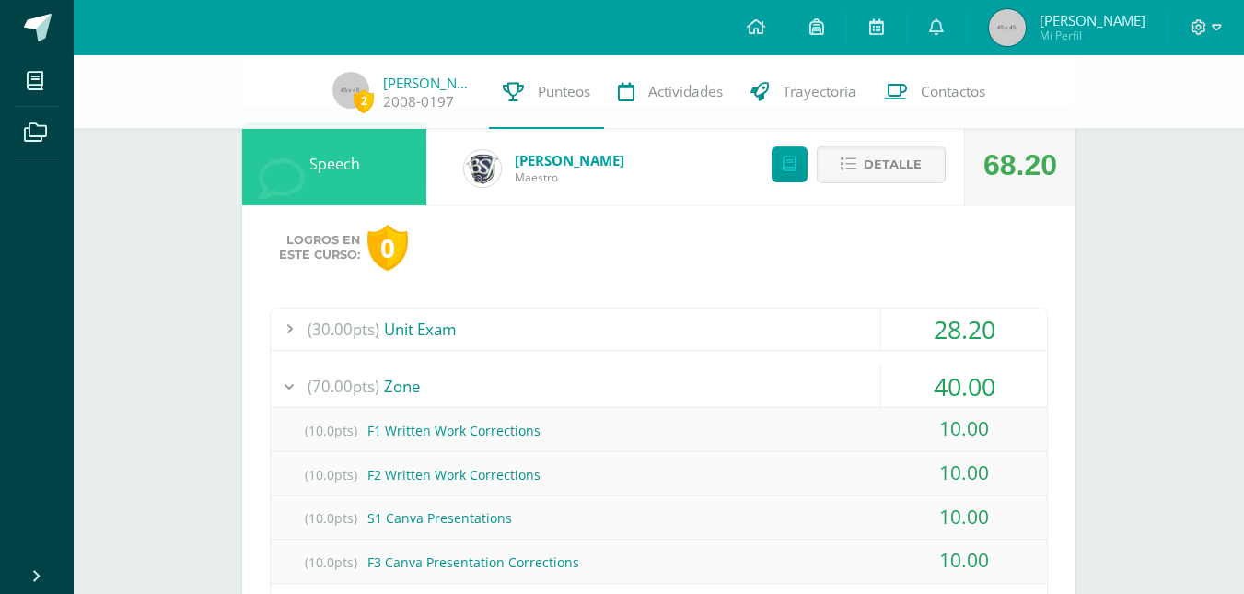
click at [457, 317] on div "(30.00pts) Unit Exam" at bounding box center [659, 328] width 776 height 41
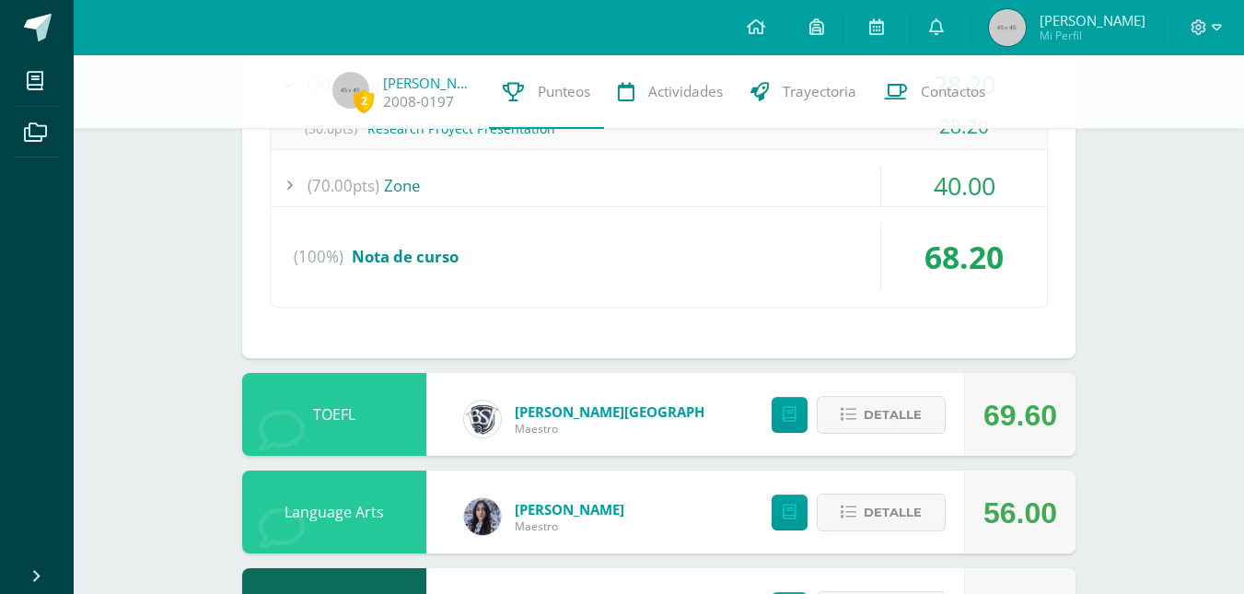
scroll to position [1347, 0]
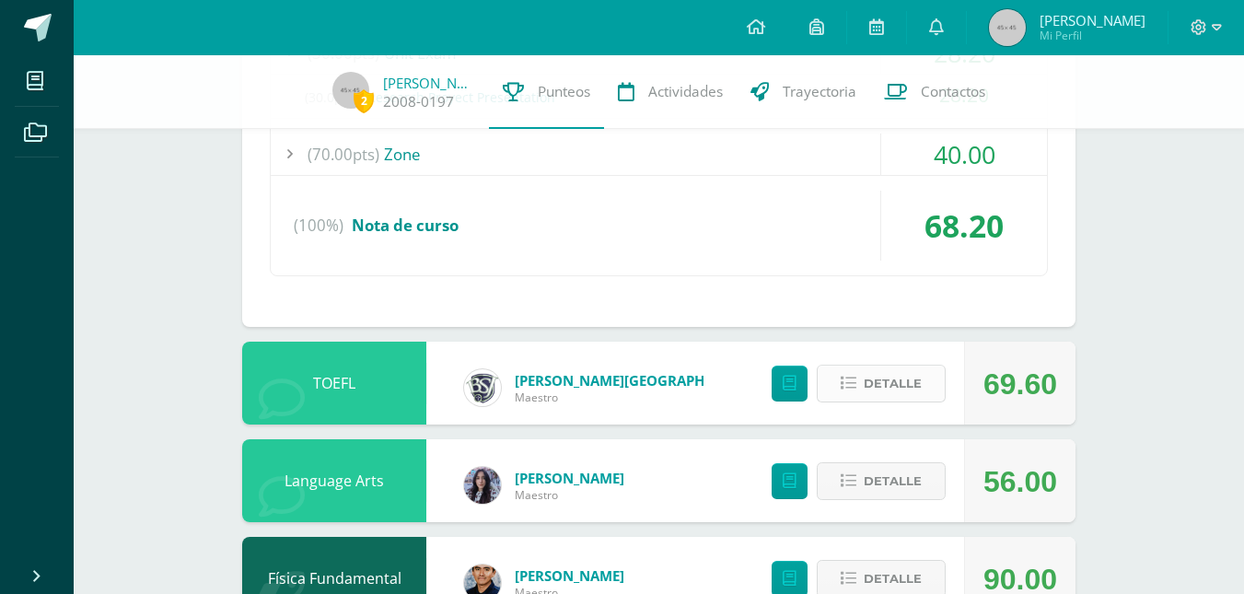
click at [897, 397] on span "Detalle" at bounding box center [892, 383] width 58 height 34
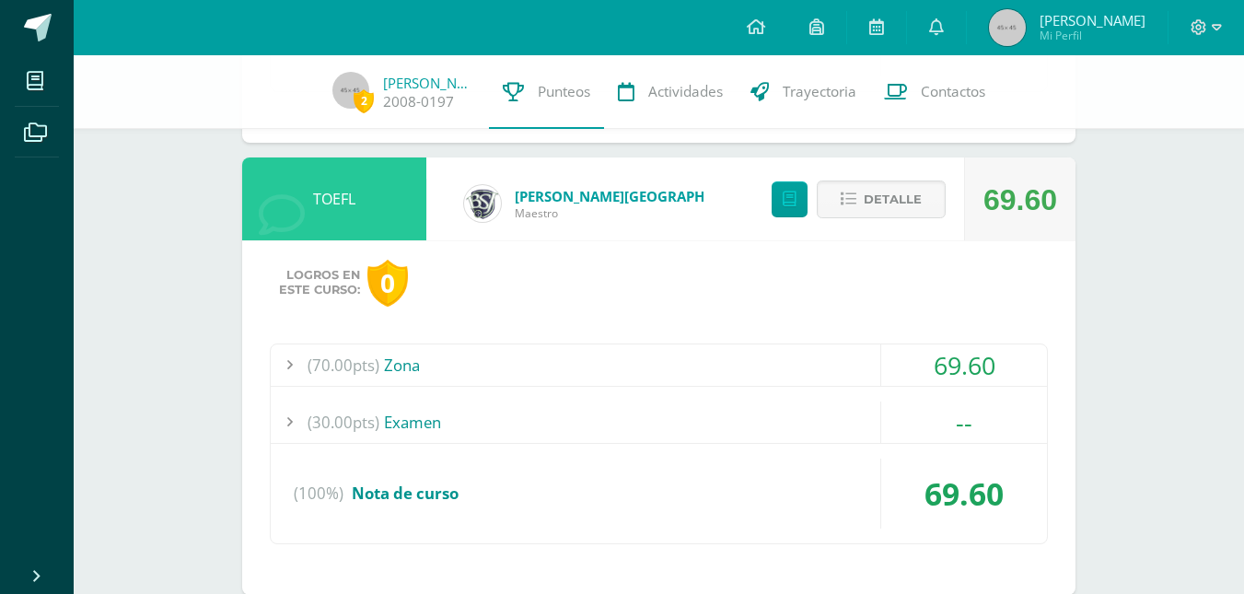
click at [411, 365] on div "(70.00pts) Zona" at bounding box center [659, 364] width 776 height 41
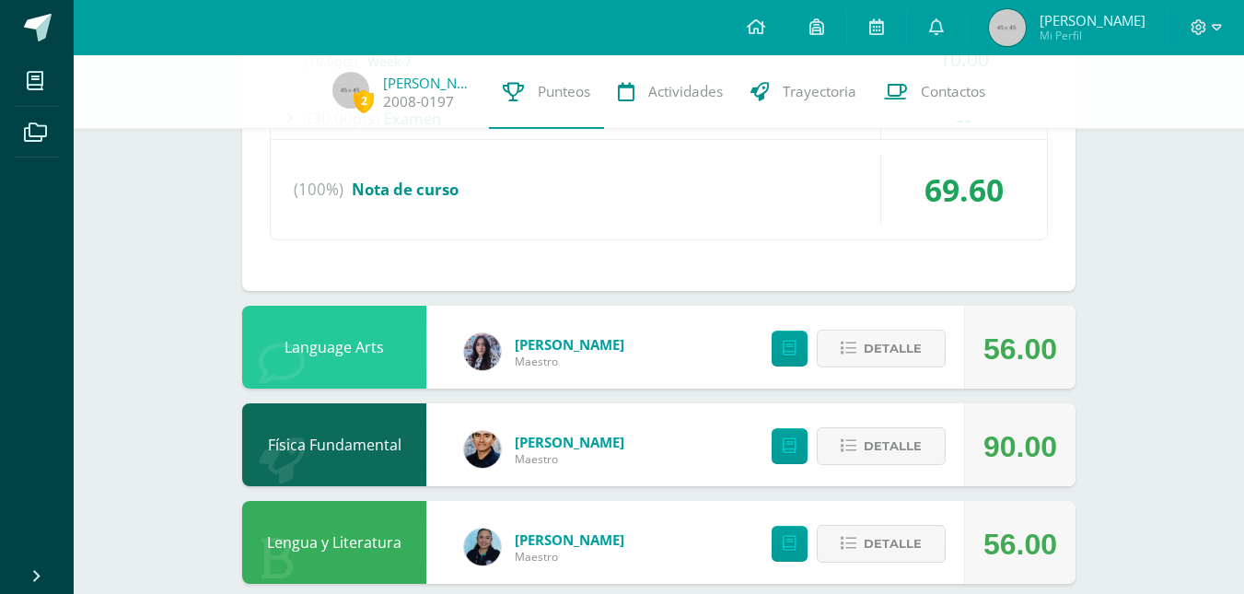
scroll to position [2131, 0]
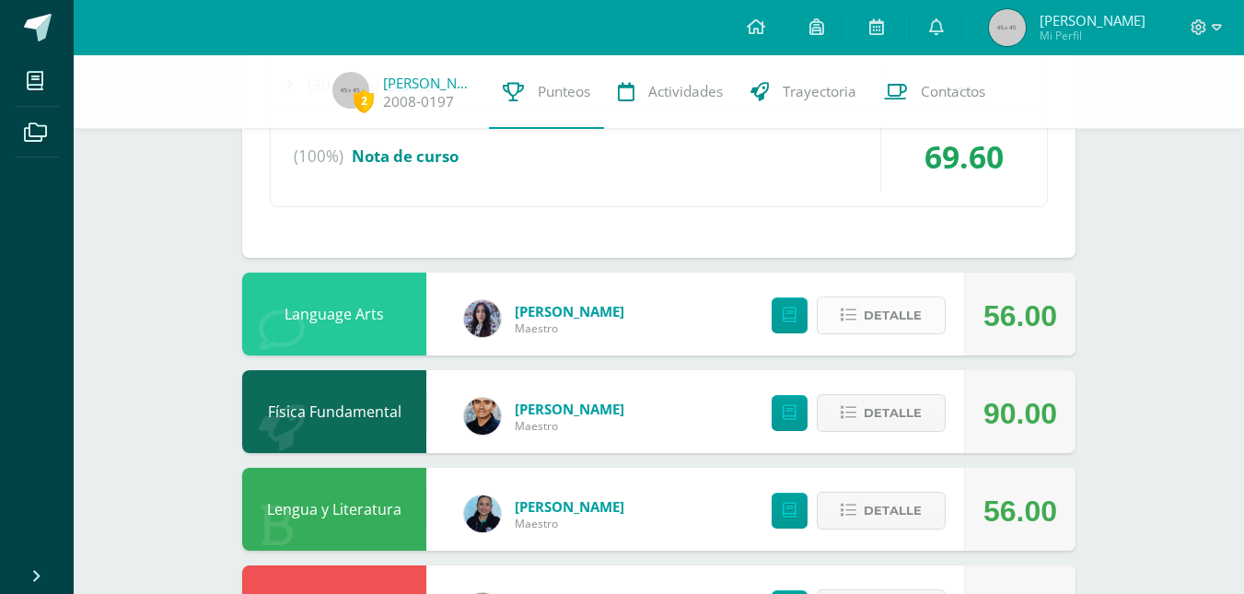
click at [897, 319] on span "Detalle" at bounding box center [892, 315] width 58 height 34
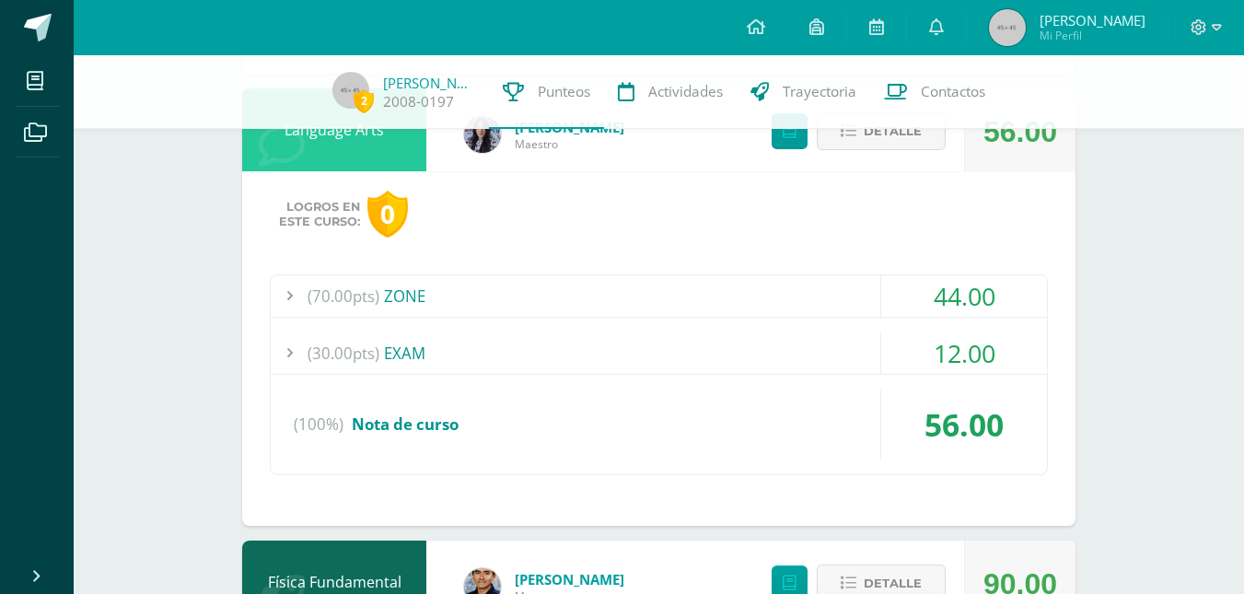
click at [497, 301] on div "(70.00pts) ZONE" at bounding box center [659, 295] width 776 height 41
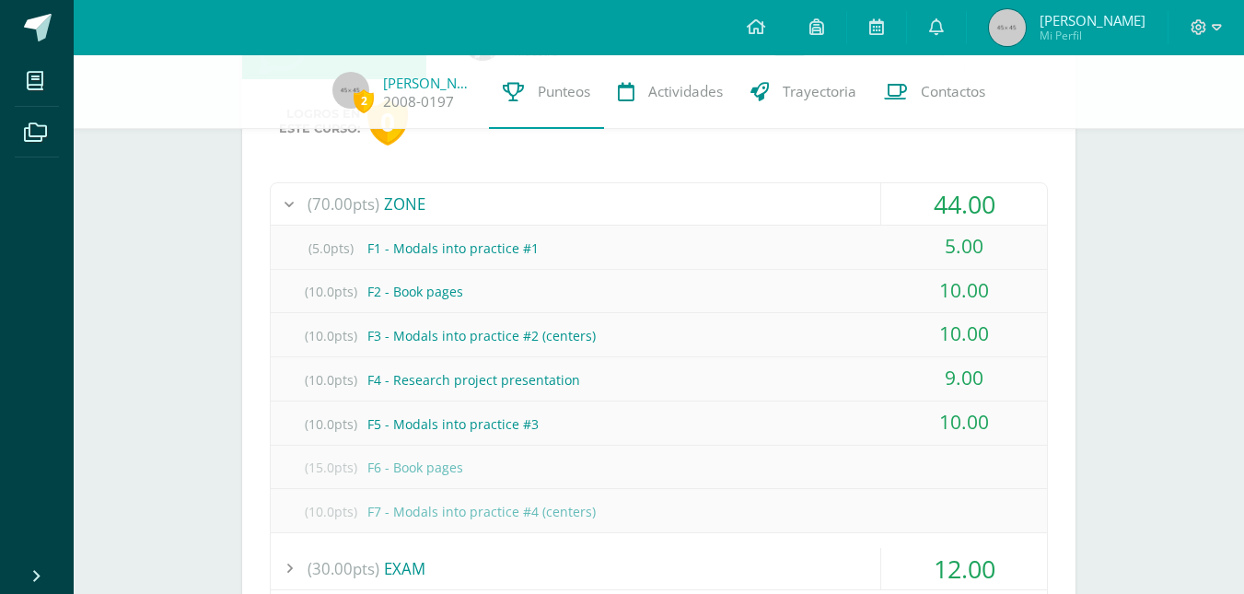
scroll to position [2192, 0]
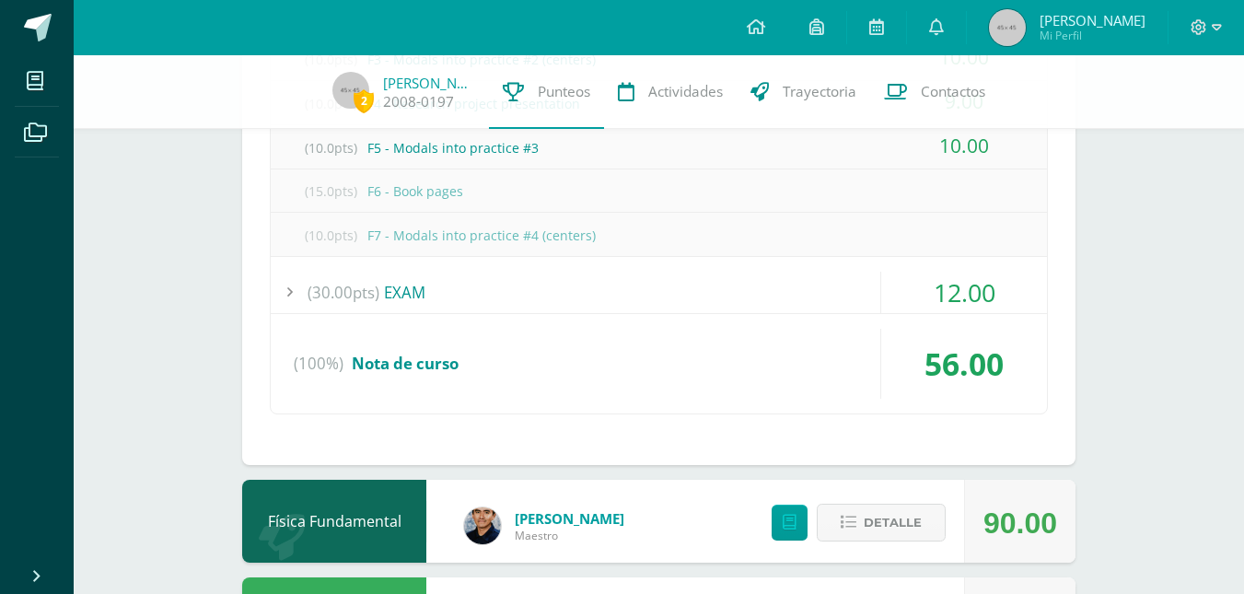
click at [394, 295] on div "(30.00pts) EXAM" at bounding box center [659, 292] width 776 height 41
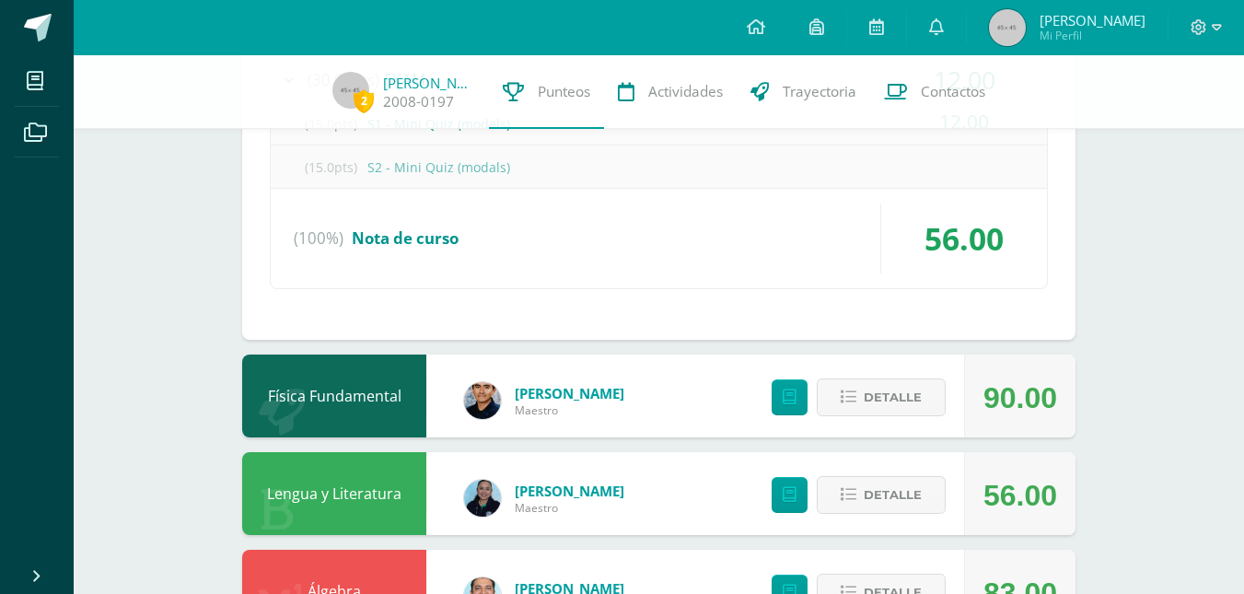
scroll to position [2189, 0]
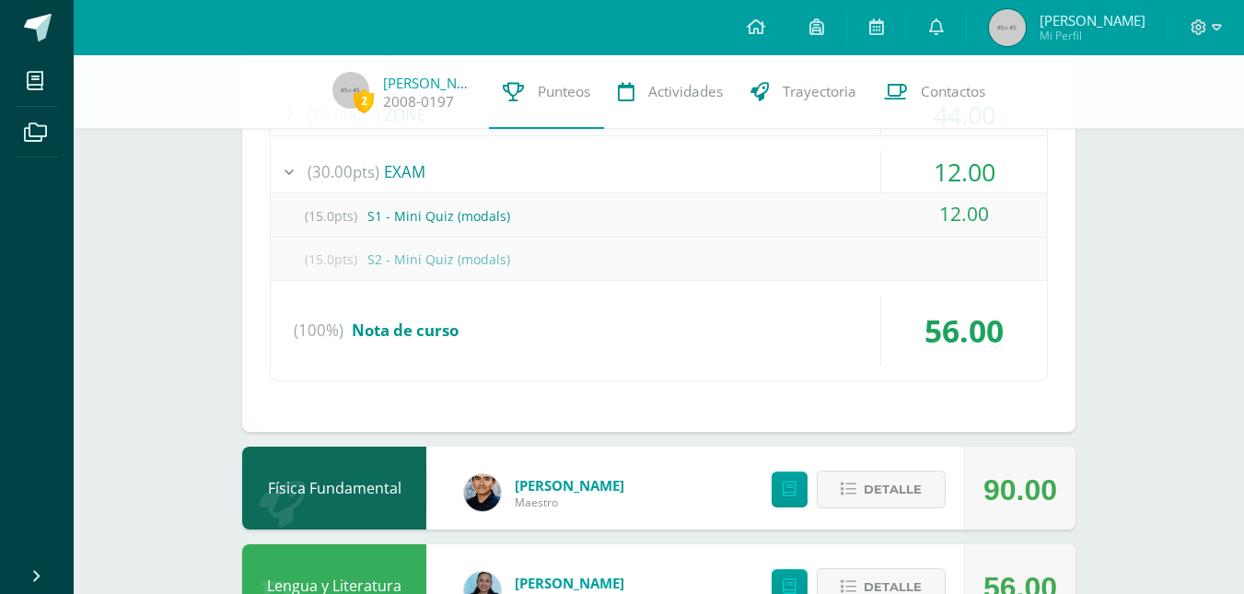
drag, startPoint x: 394, startPoint y: 295, endPoint x: 207, endPoint y: 341, distance: 192.4
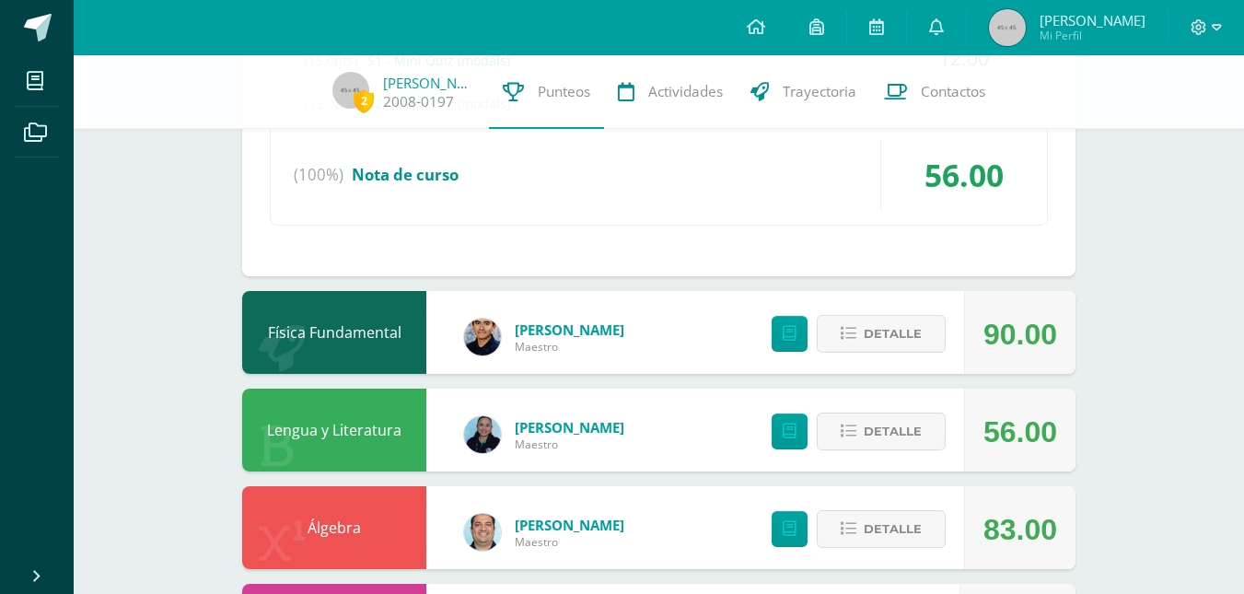
scroll to position [2373, 0]
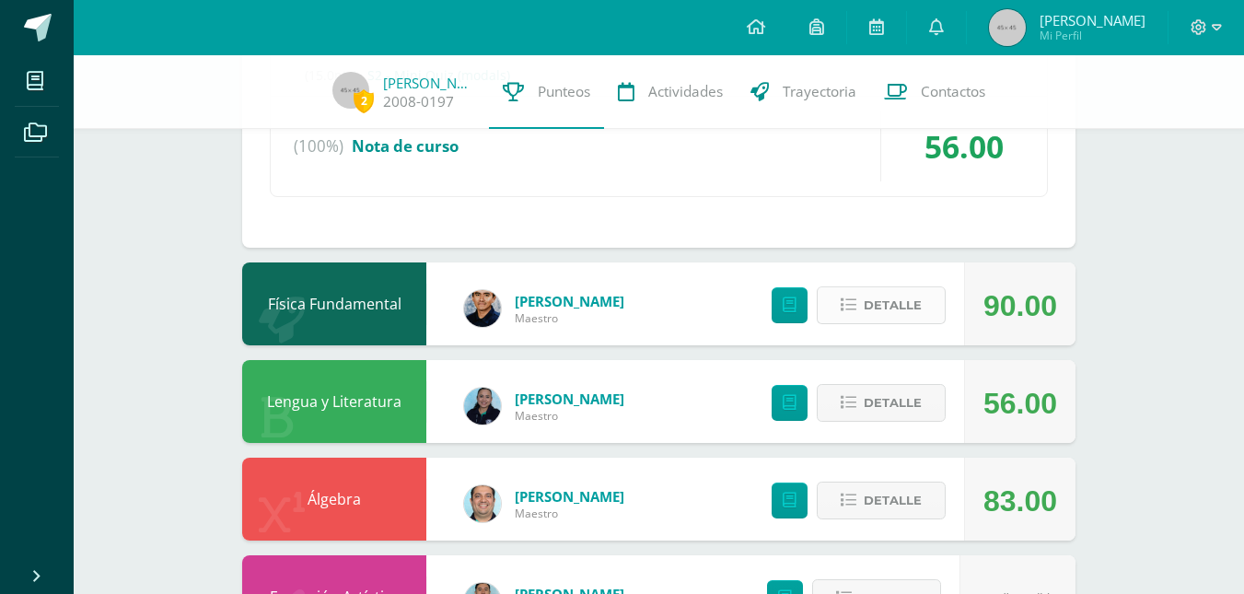
click at [939, 307] on button "Detalle" at bounding box center [880, 305] width 129 height 38
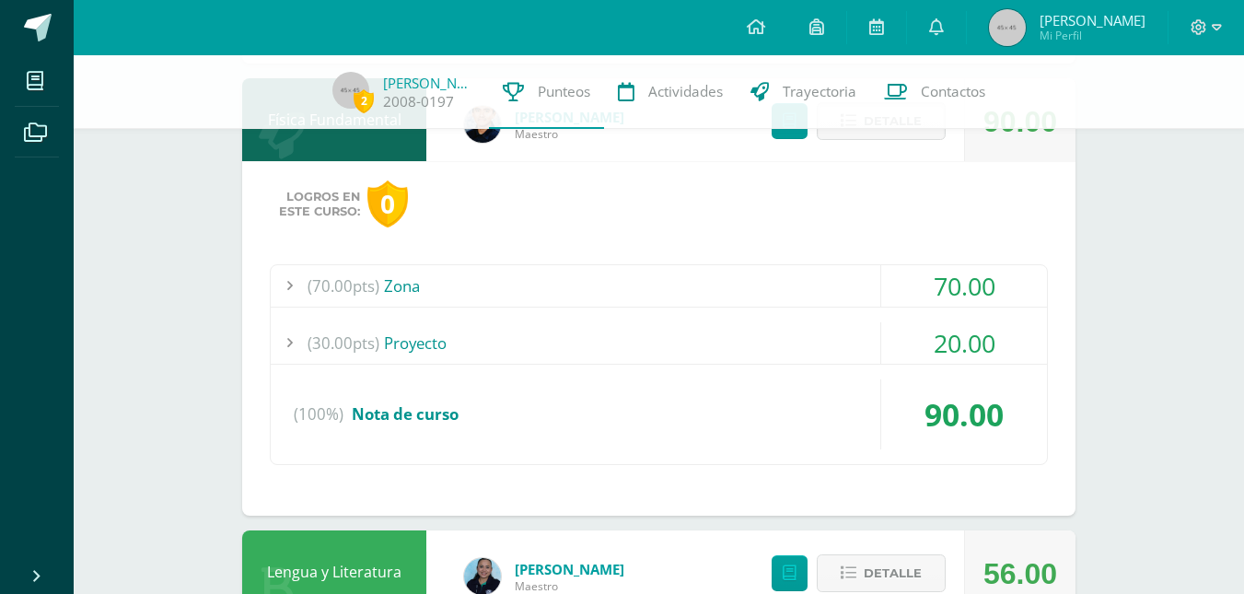
click at [424, 354] on div "(30.00pts) Proyecto" at bounding box center [659, 342] width 776 height 41
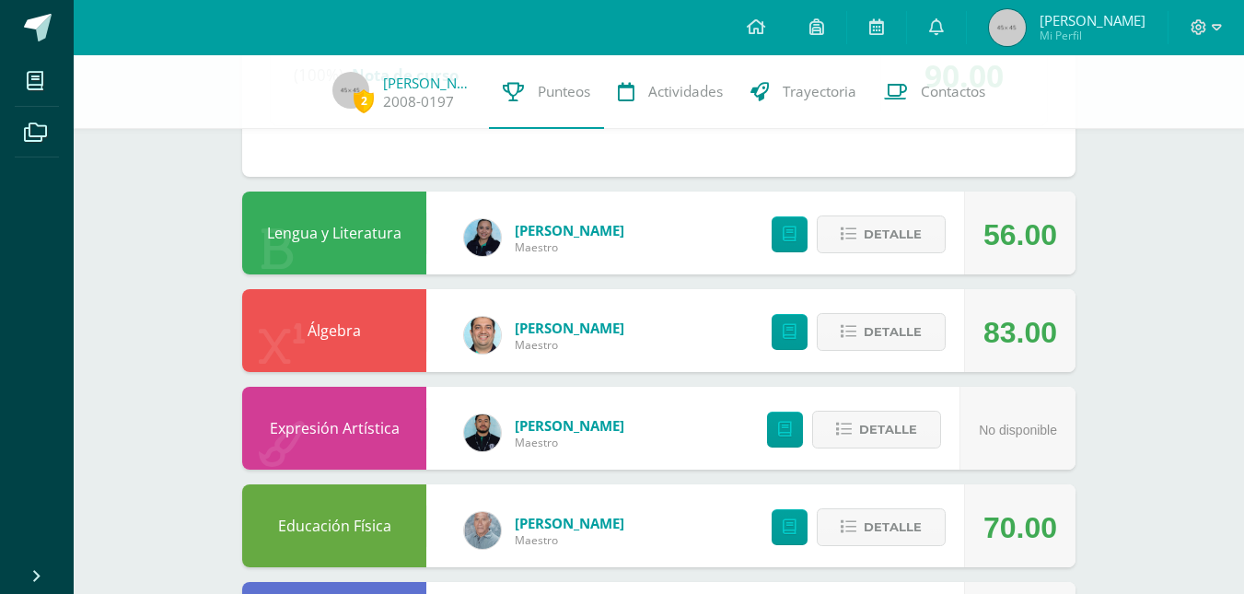
scroll to position [2925, 0]
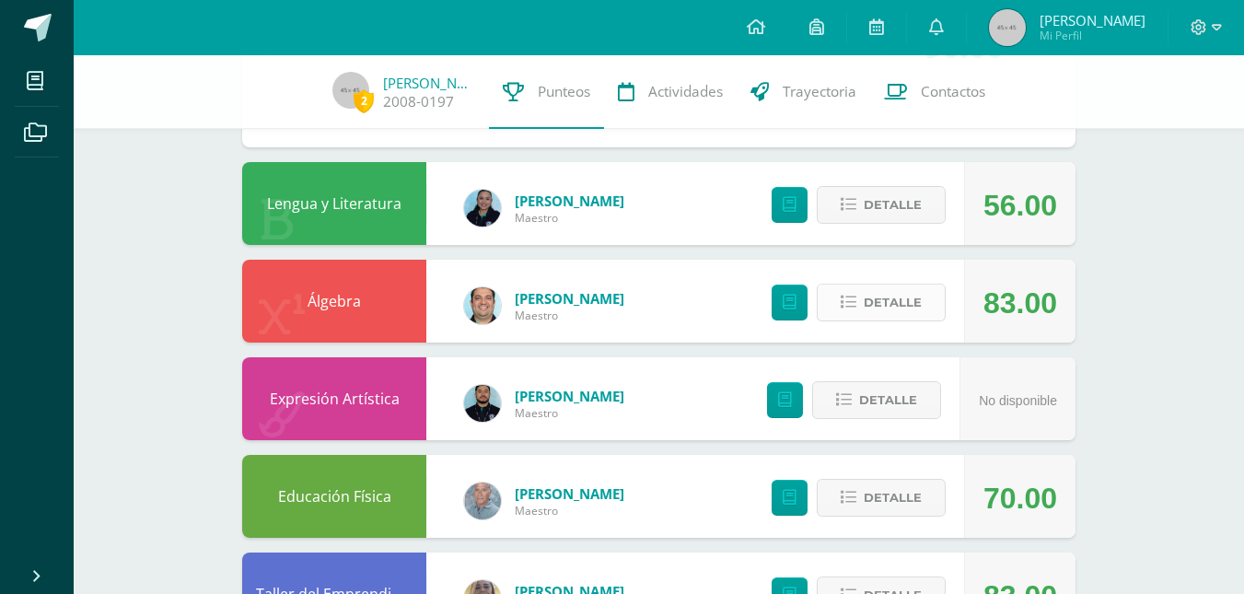
click at [851, 288] on button "Detalle" at bounding box center [880, 302] width 129 height 38
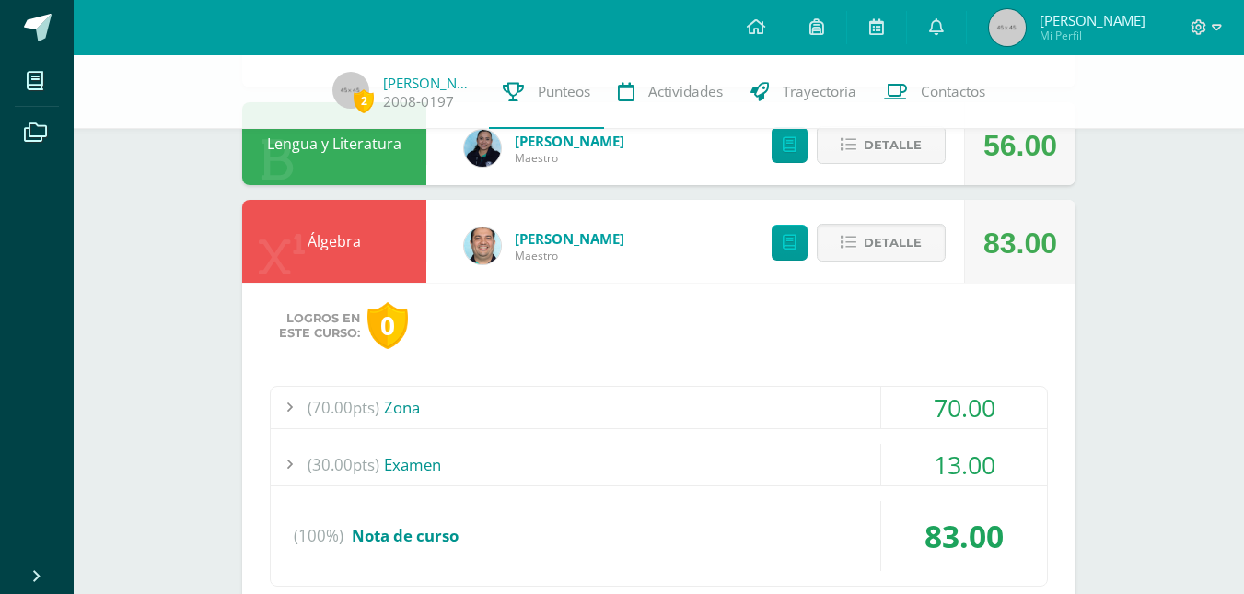
scroll to position [3017, 0]
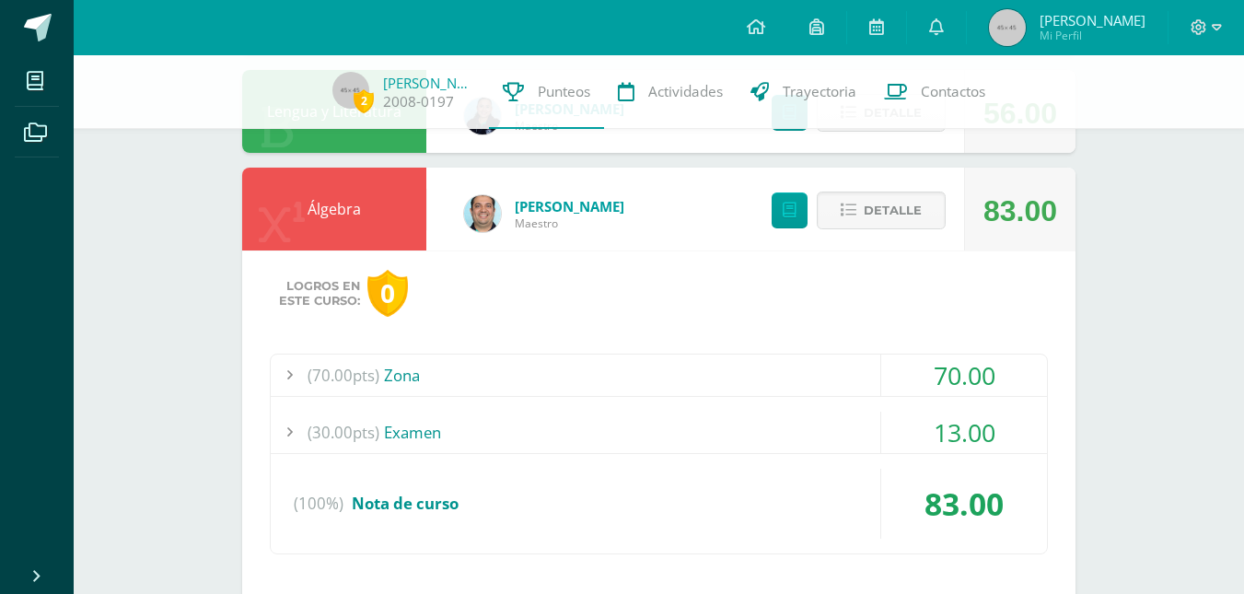
click at [500, 367] on div "(70.00pts) Zona" at bounding box center [659, 374] width 776 height 41
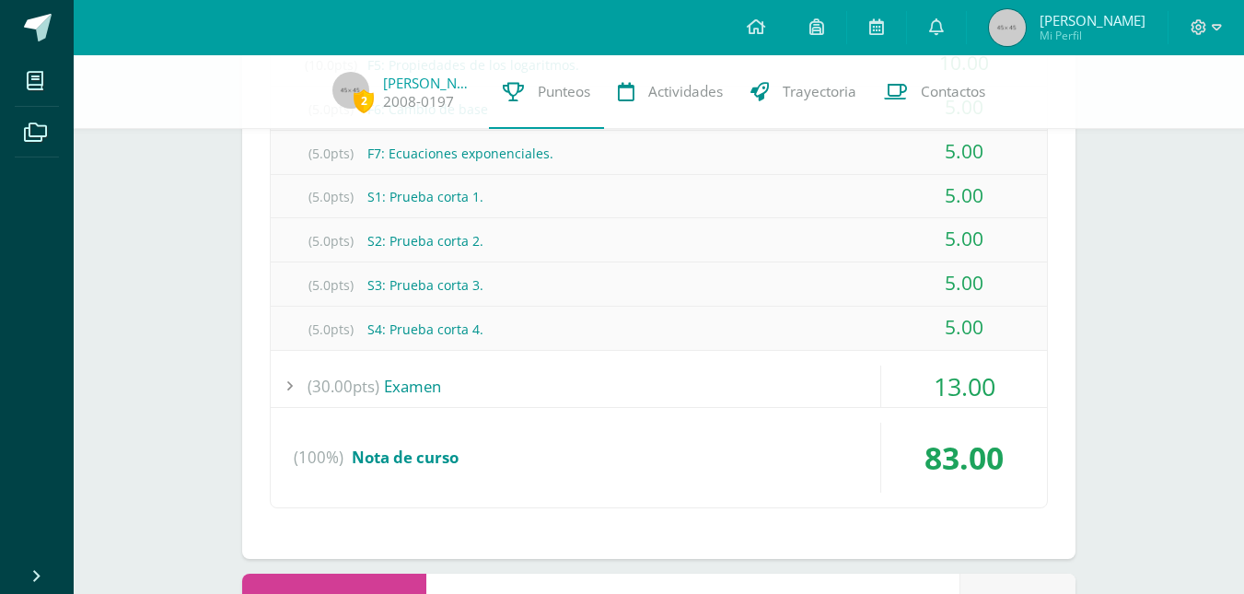
scroll to position [3477, 0]
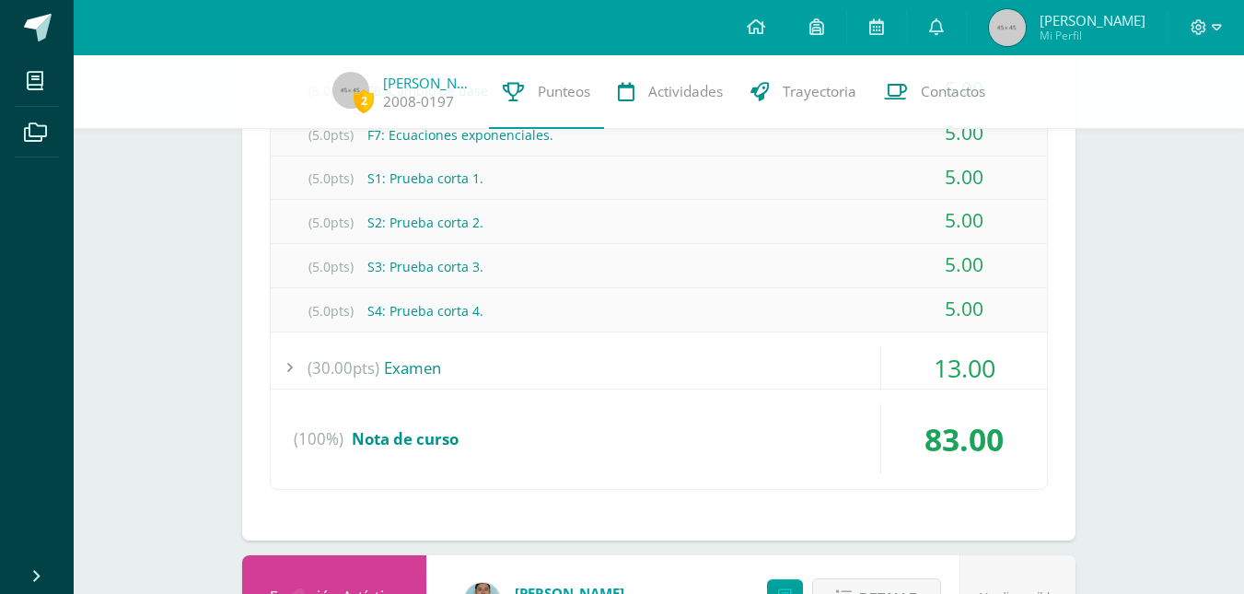
click at [469, 373] on div "(30.00pts) Examen" at bounding box center [659, 367] width 776 height 41
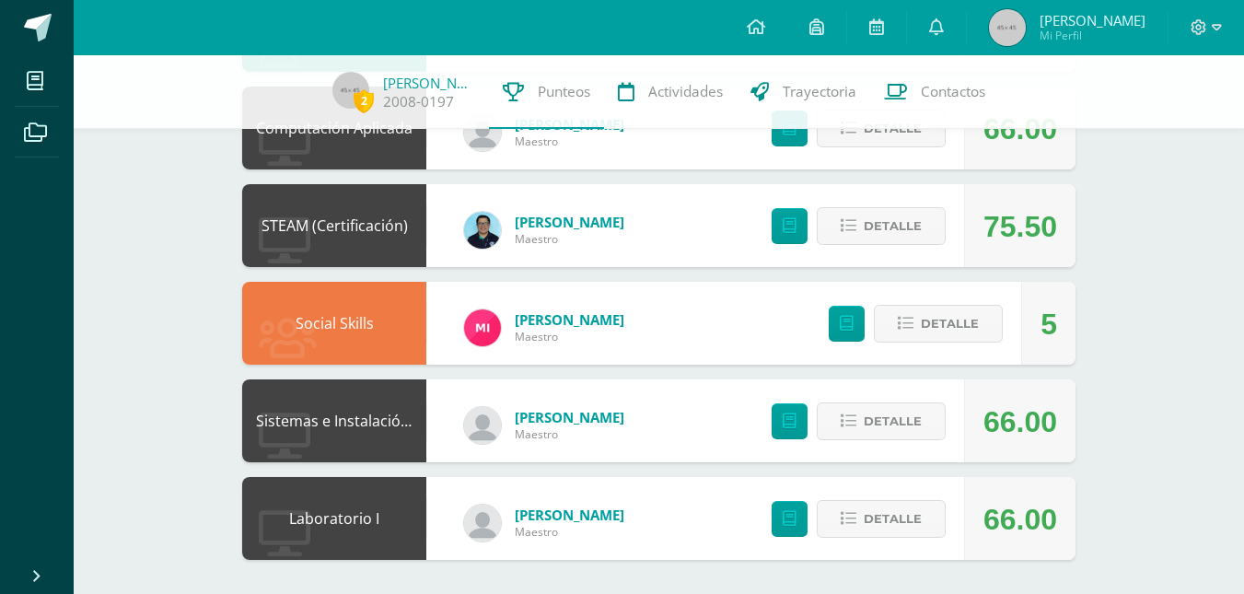
scroll to position [4227, 0]
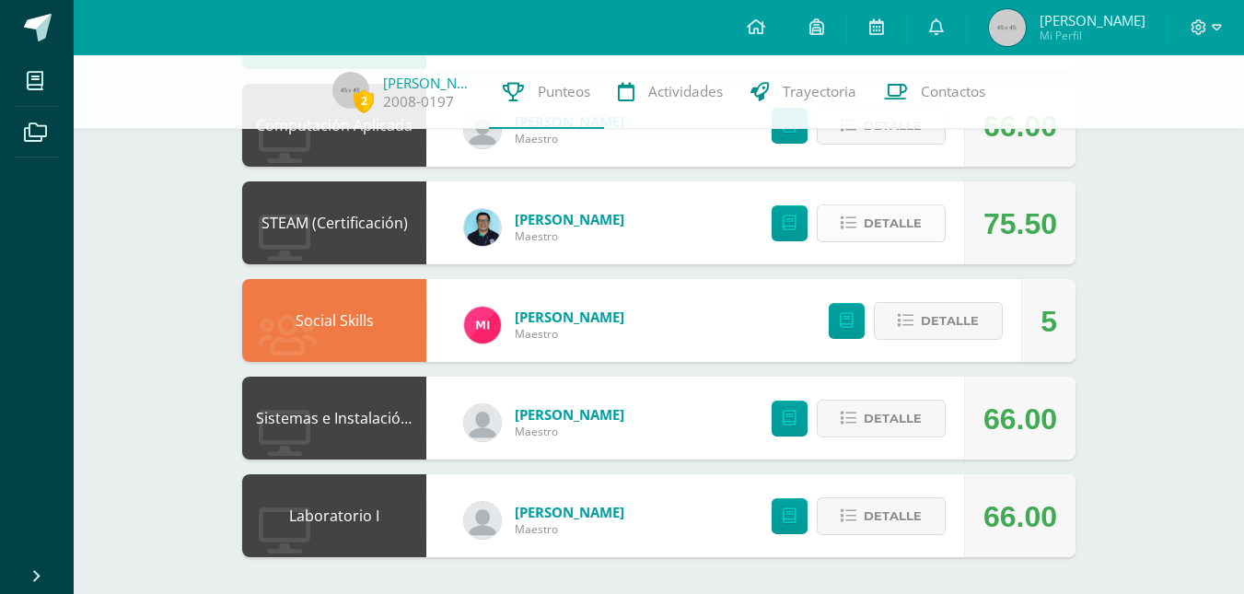
click at [862, 230] on button "Detalle" at bounding box center [880, 223] width 129 height 38
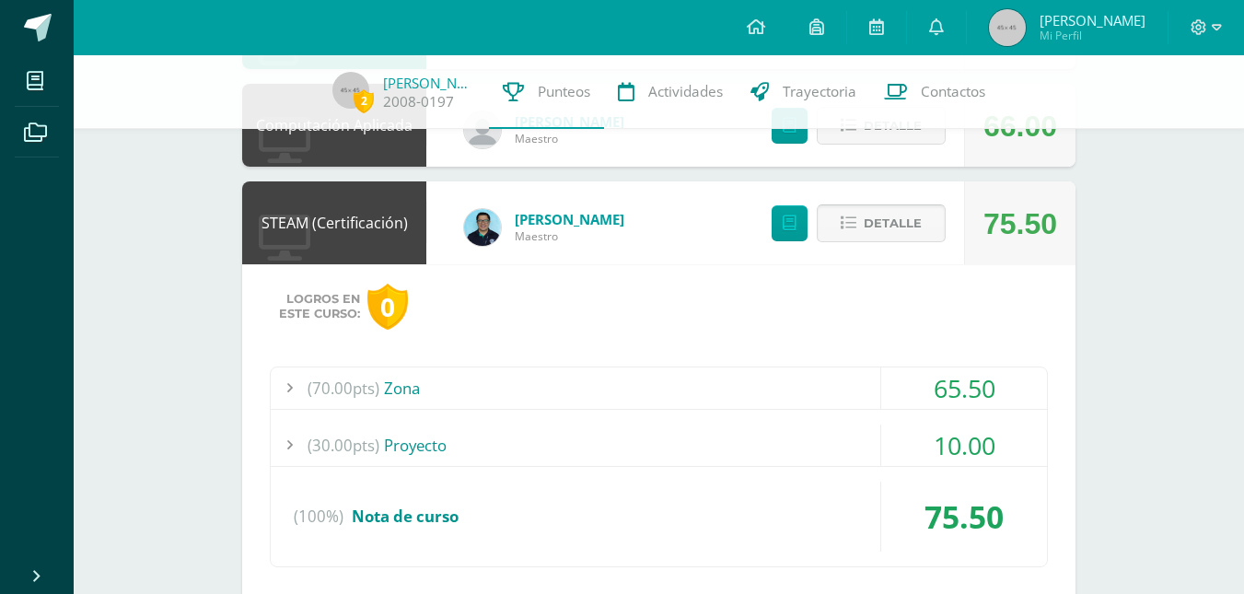
click at [863, 230] on button "Detalle" at bounding box center [880, 223] width 129 height 38
